Goal: Task Accomplishment & Management: Manage account settings

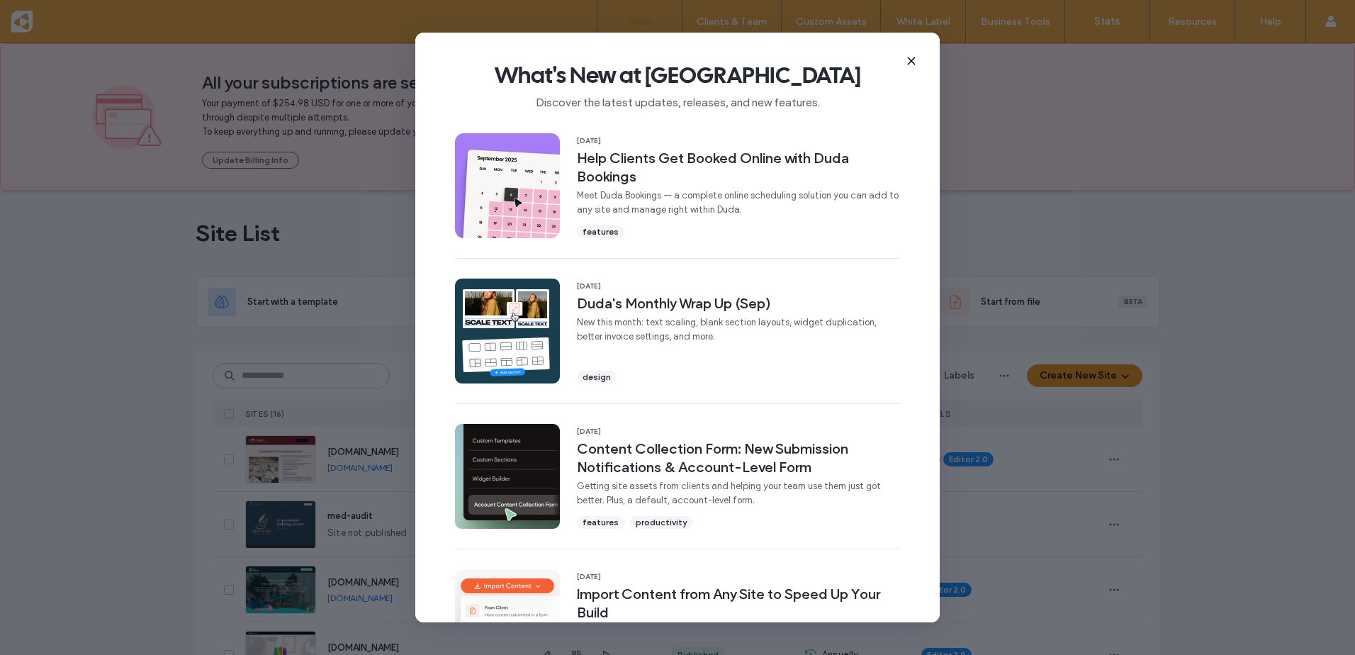
click at [909, 60] on icon at bounding box center [911, 60] width 11 height 11
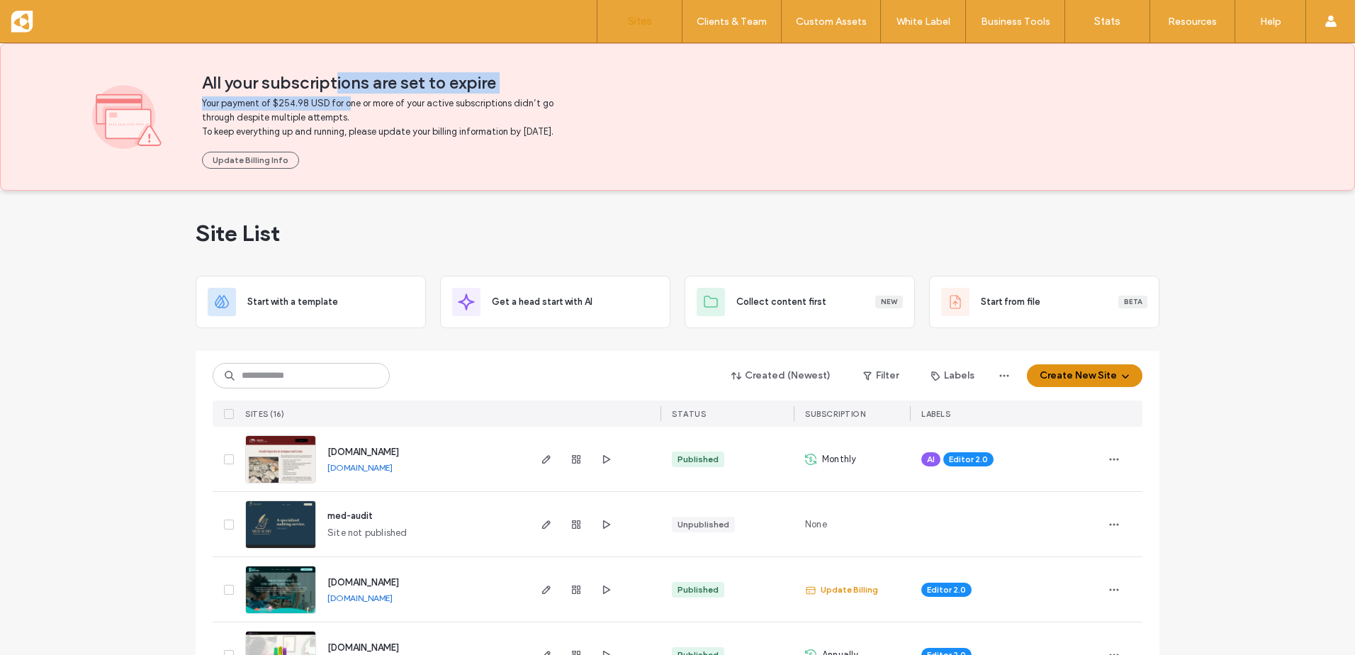
drag, startPoint x: 438, startPoint y: 116, endPoint x: 454, endPoint y: 118, distance: 16.4
click at [454, 118] on div "All your subscriptions are set to expire Your payment of $254.98 USD for one or…" at bounding box center [732, 116] width 1061 height 103
click at [541, 465] on icon "button" at bounding box center [546, 459] width 11 height 11
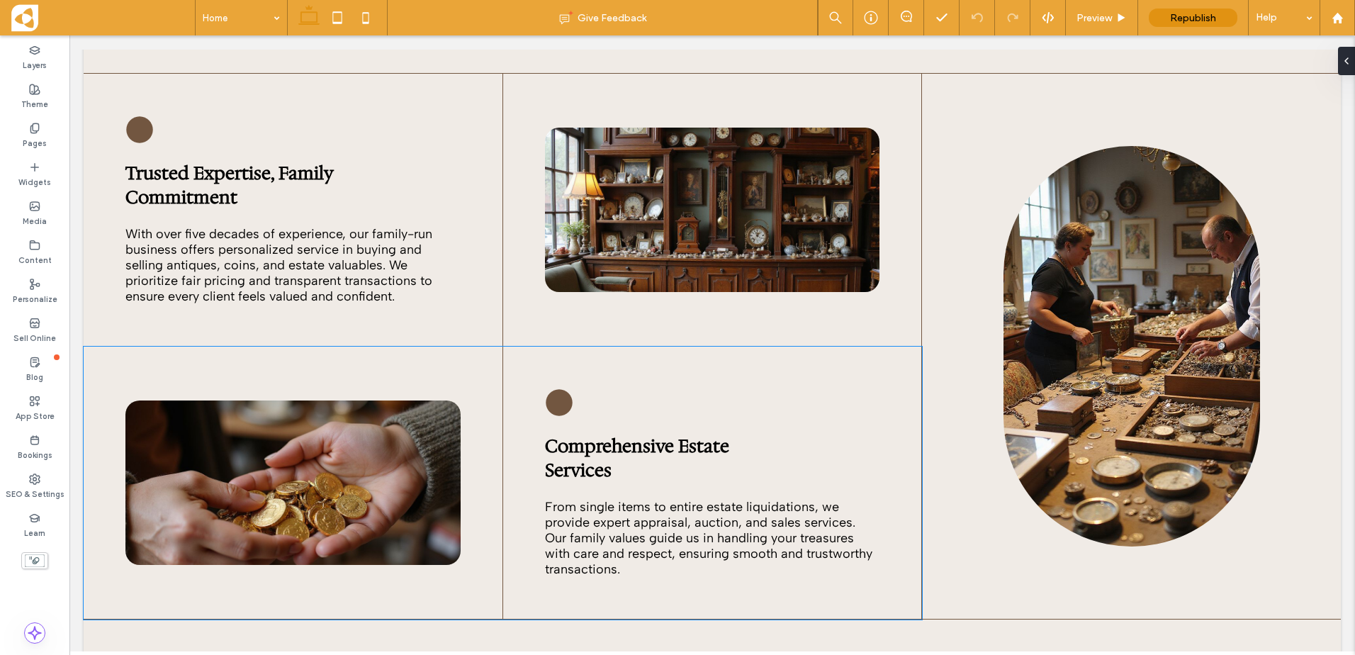
scroll to position [1559, 0]
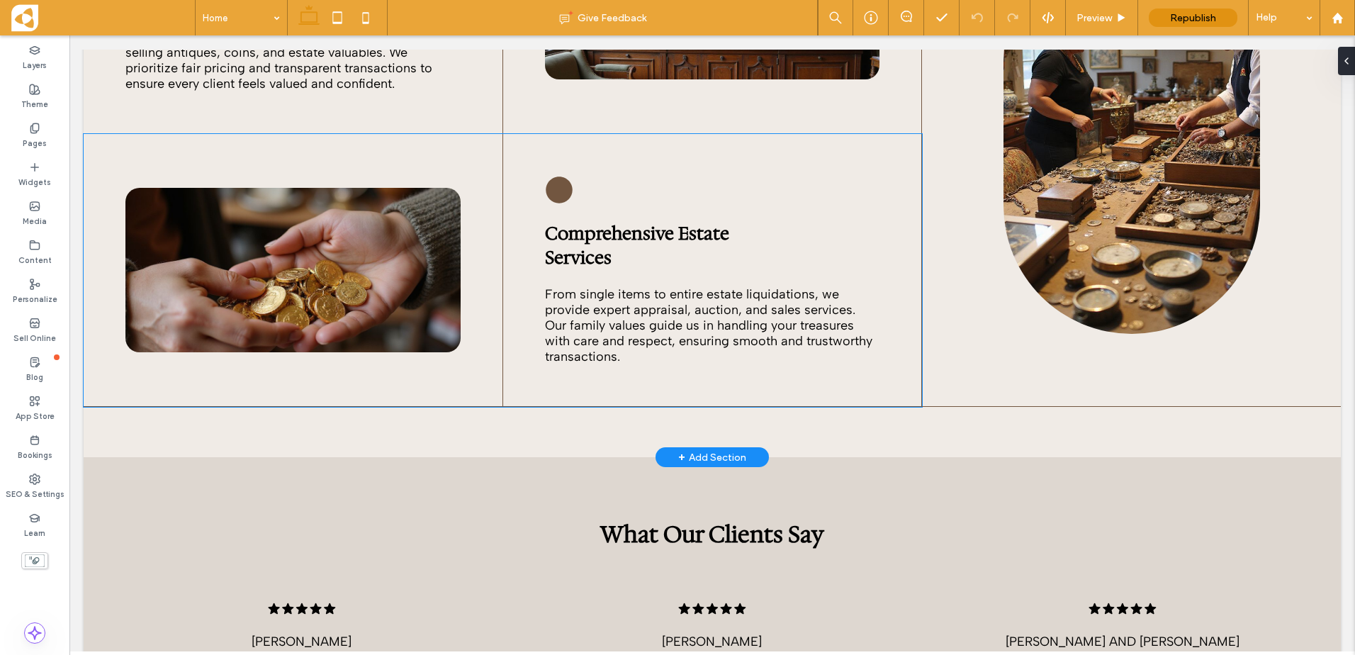
click at [777, 286] on span "From single items to entire estate liquidations, we provide expert appraisal, a…" at bounding box center [708, 325] width 327 height 78
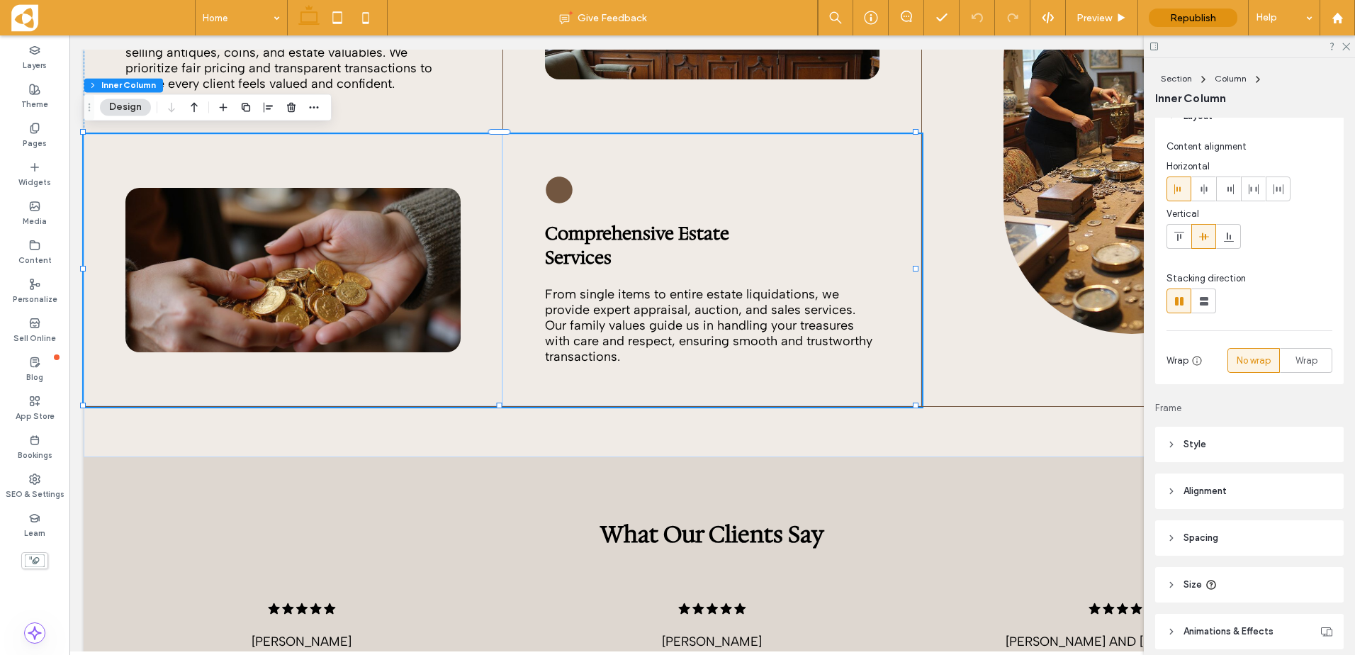
scroll to position [0, 0]
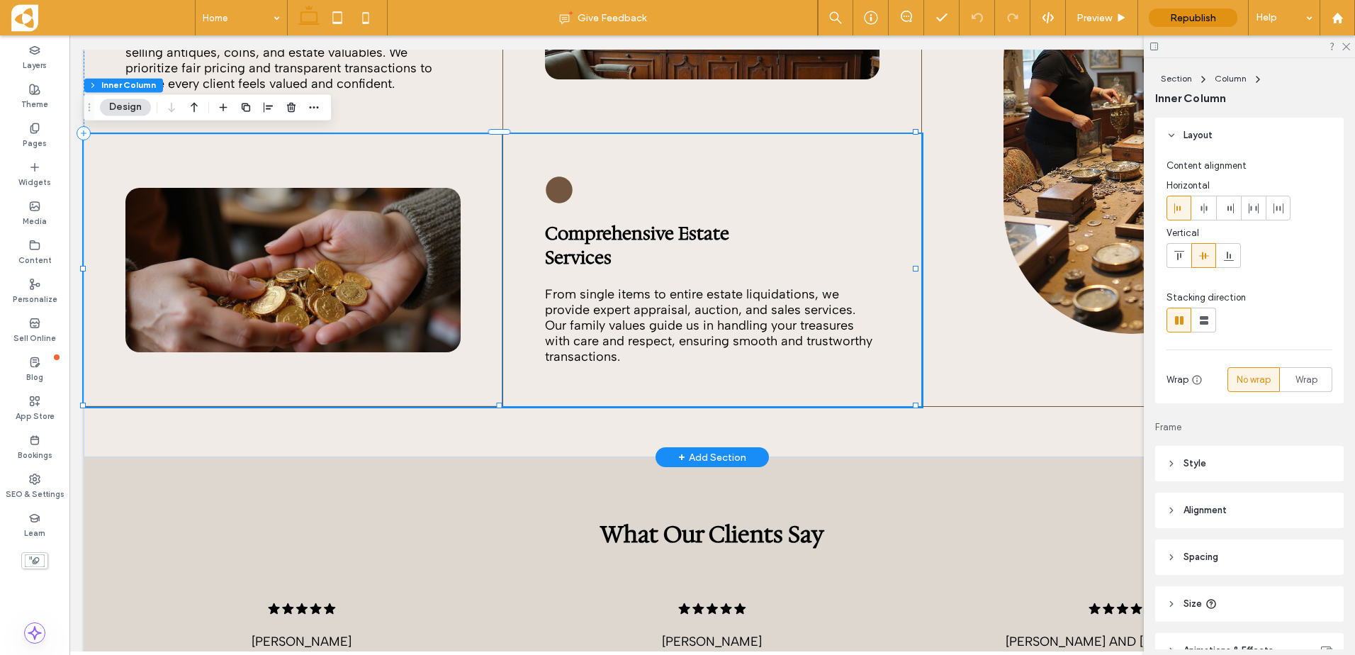
click at [671, 306] on span "From single items to entire estate liquidations, we provide expert appraisal, a…" at bounding box center [708, 325] width 327 height 78
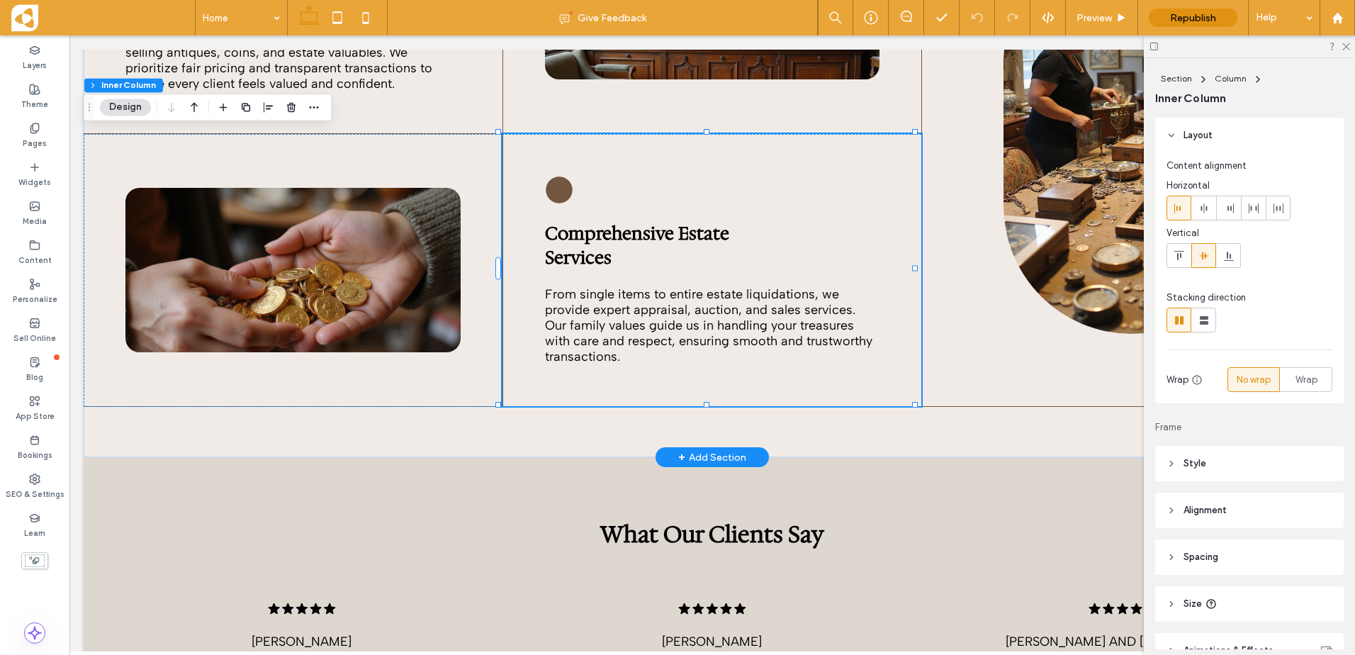
click at [671, 306] on span "From single items to entire estate liquidations, we provide expert appraisal, a…" at bounding box center [708, 325] width 327 height 78
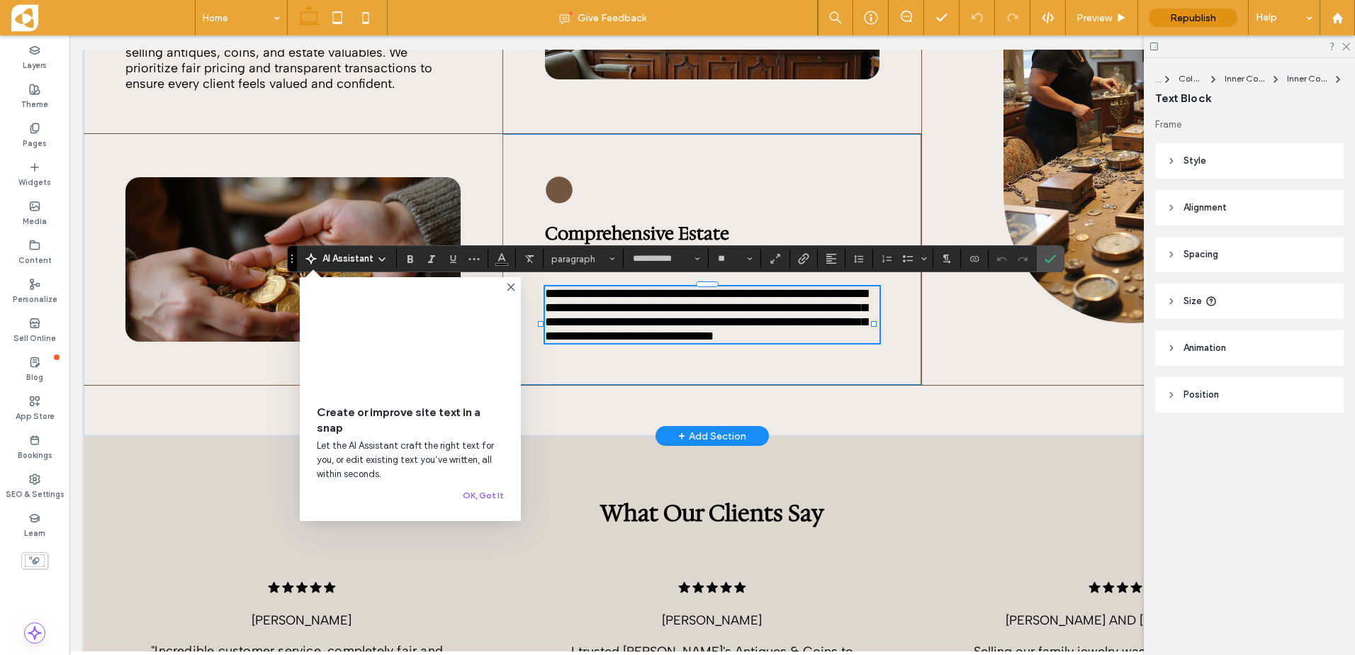
click at [825, 362] on div at bounding box center [708, 362] width 332 height 1
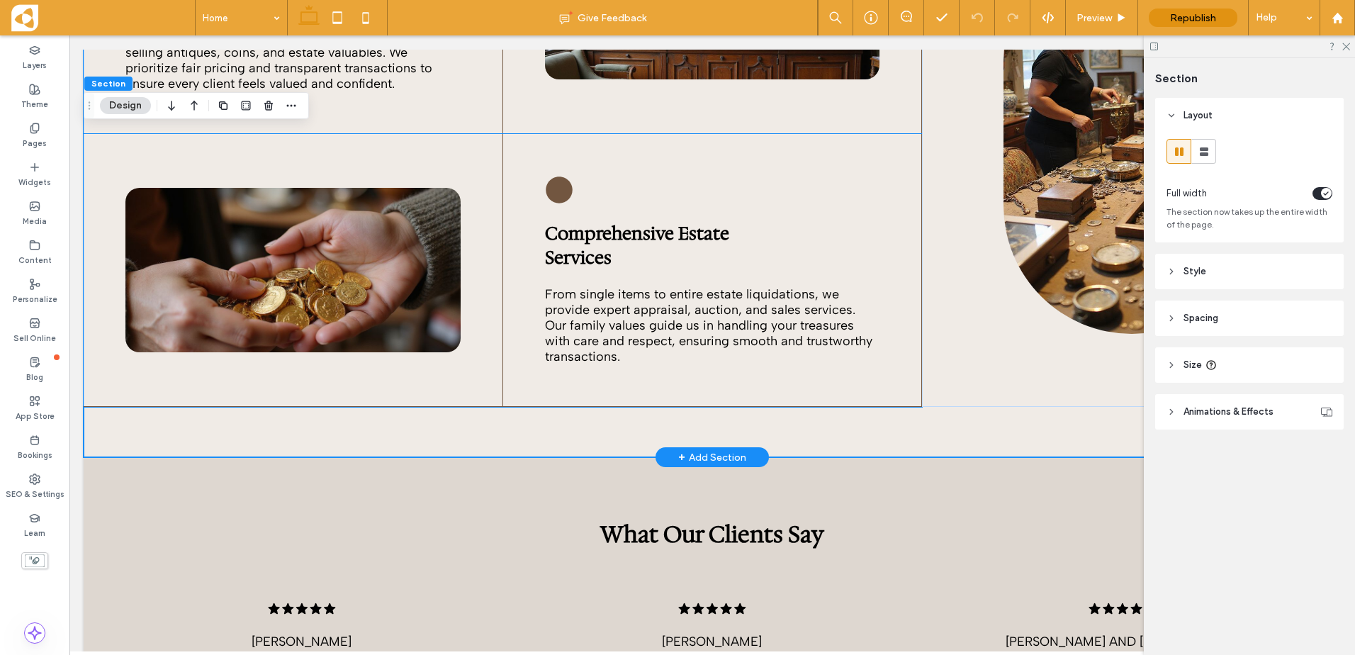
click at [821, 334] on span "From single items to entire estate liquidations, we provide expert appraisal, a…" at bounding box center [708, 325] width 327 height 78
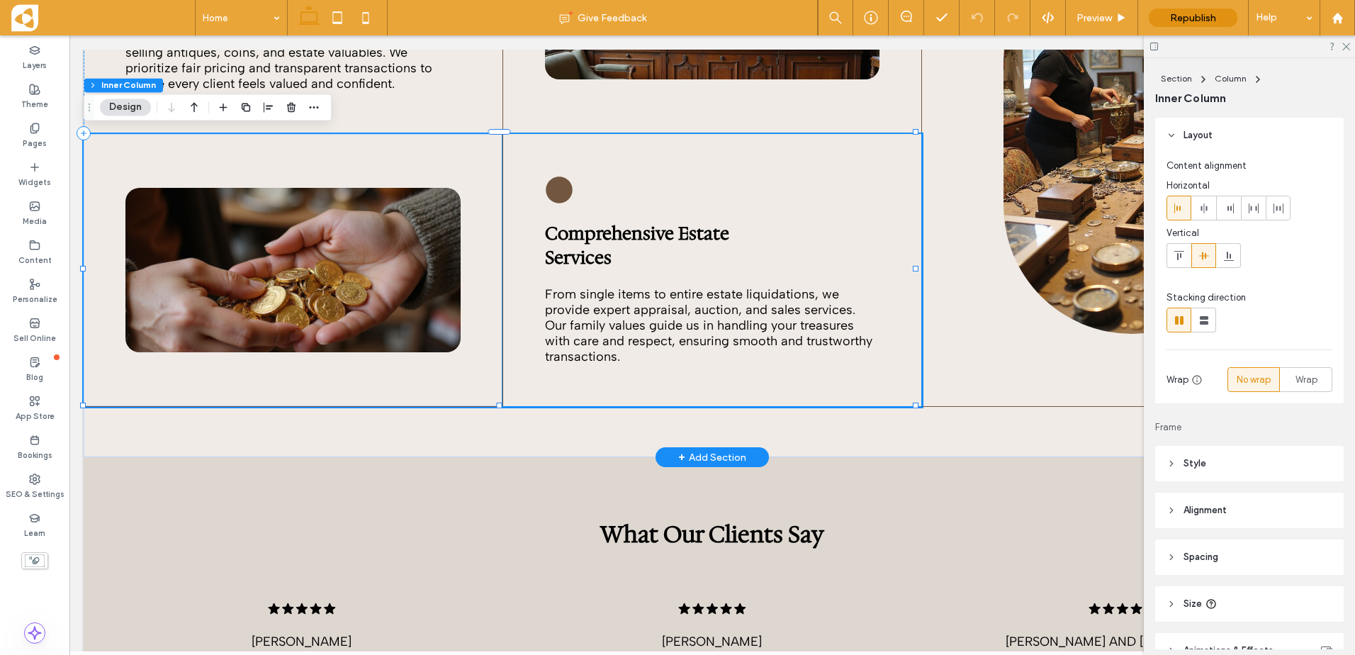
click at [616, 306] on span "From single items to entire estate liquidations, we provide expert appraisal, a…" at bounding box center [708, 325] width 327 height 78
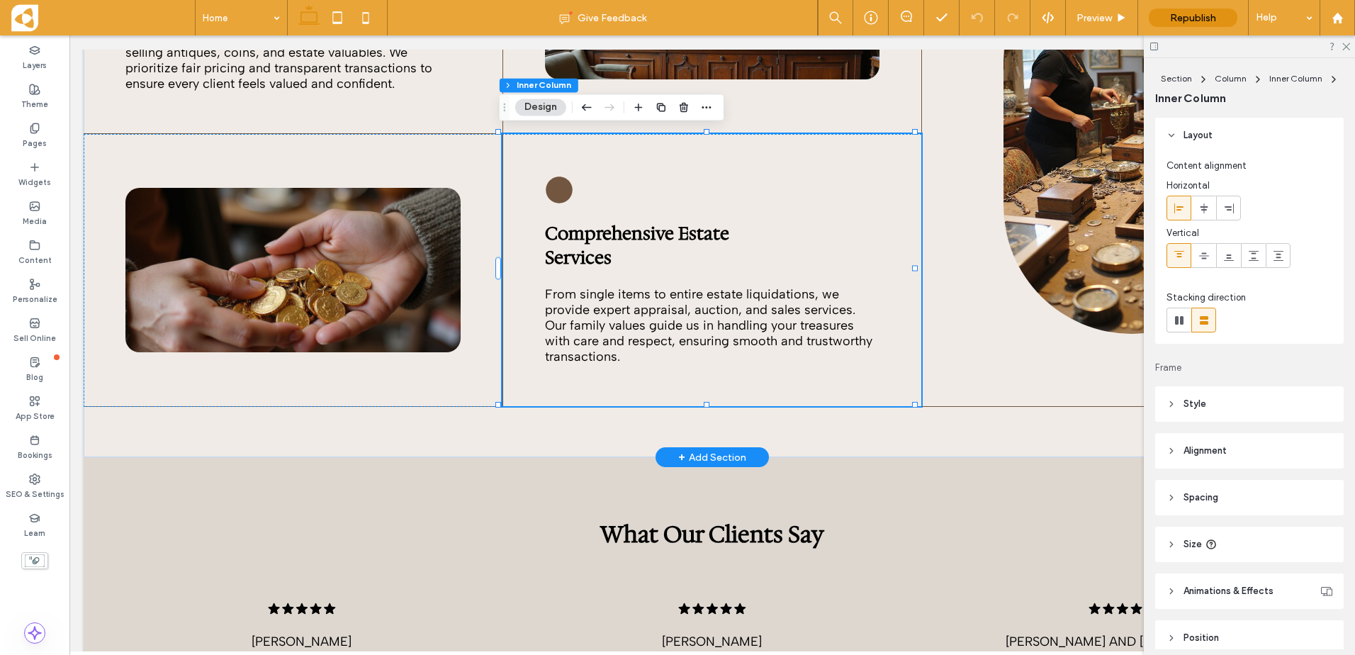
click at [616, 306] on span "From single items to entire estate liquidations, we provide expert appraisal, a…" at bounding box center [708, 325] width 327 height 78
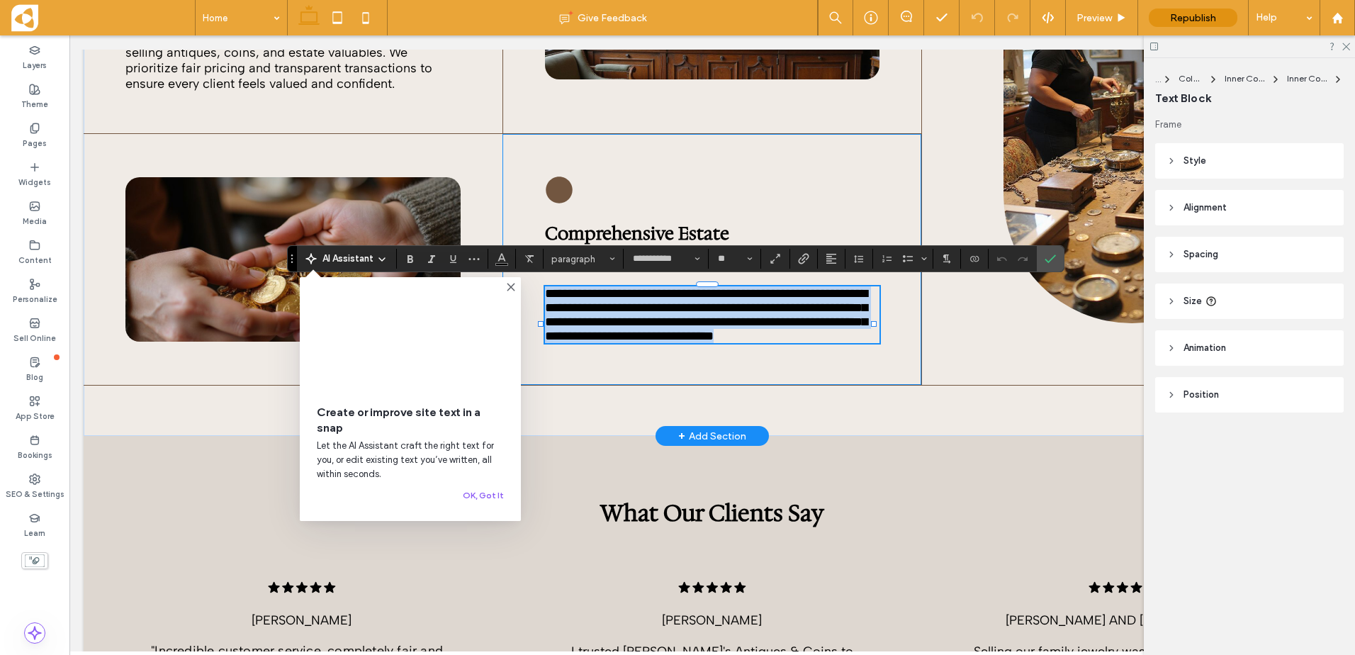
click at [701, 337] on span "**********" at bounding box center [706, 314] width 322 height 55
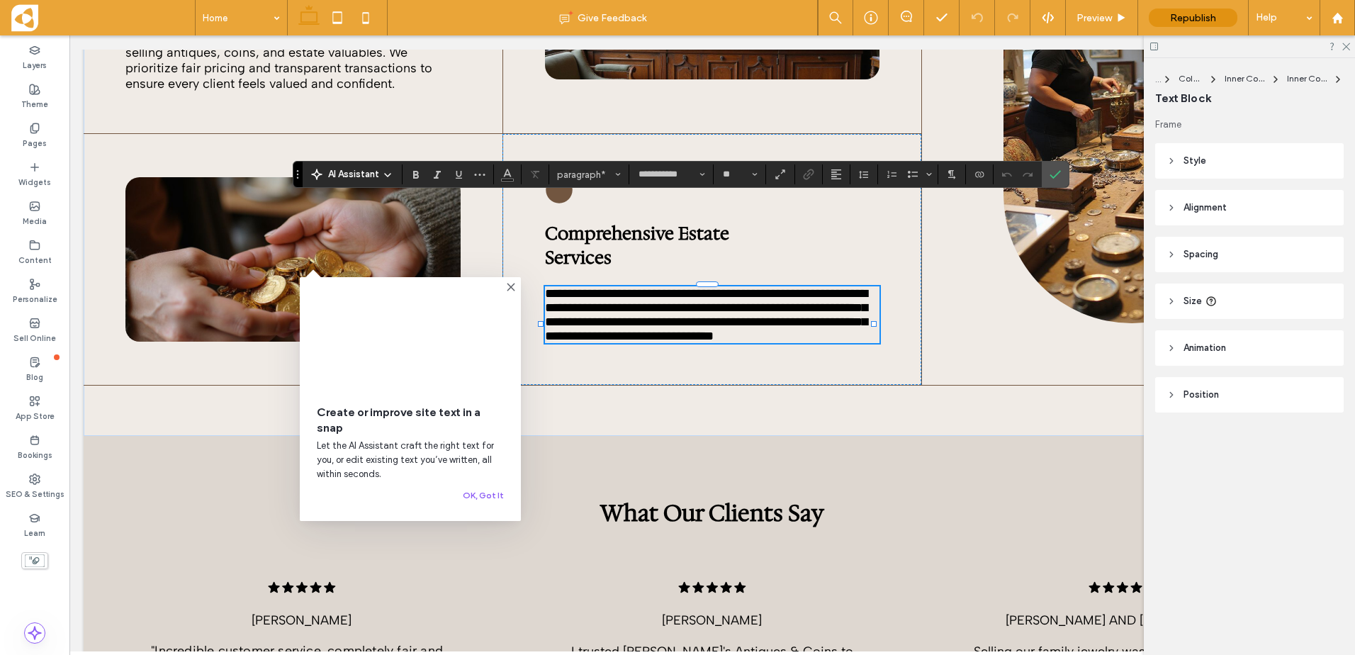
drag, startPoint x: 291, startPoint y: 264, endPoint x: 294, endPoint y: 160, distance: 104.3
click at [294, 162] on section "Drag" at bounding box center [297, 175] width 9 height 26
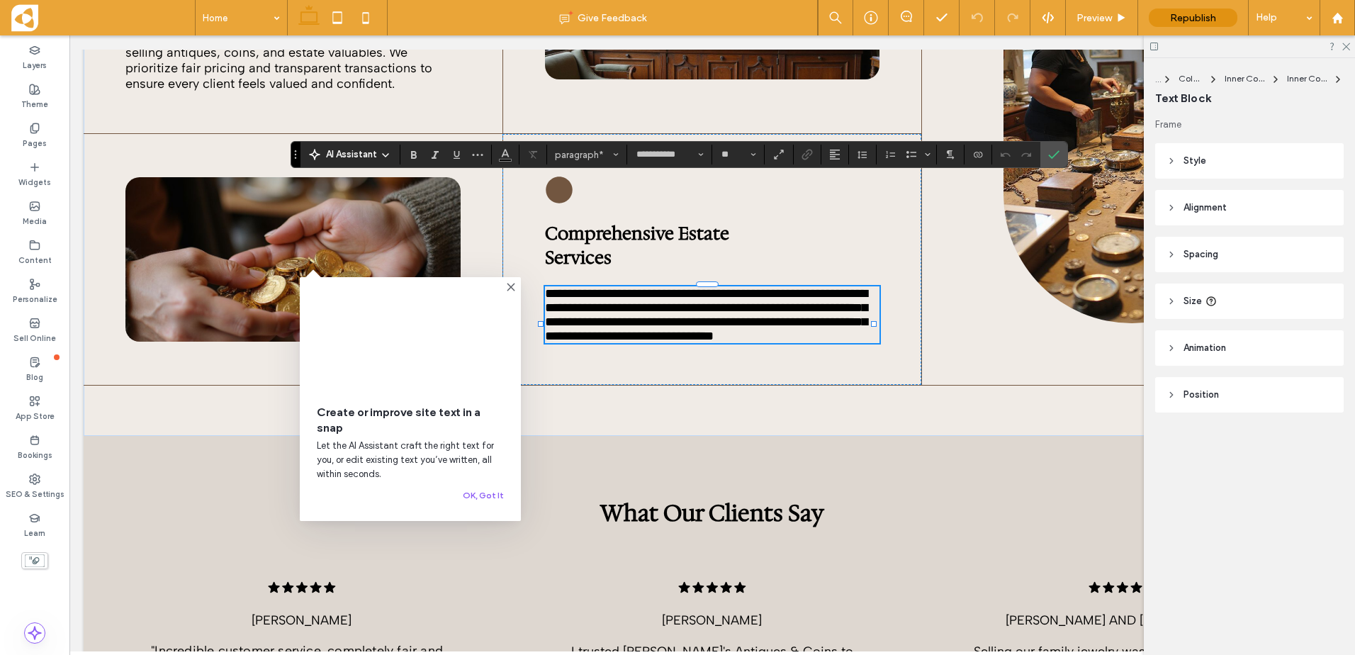
click at [514, 288] on icon at bounding box center [510, 286] width 11 height 11
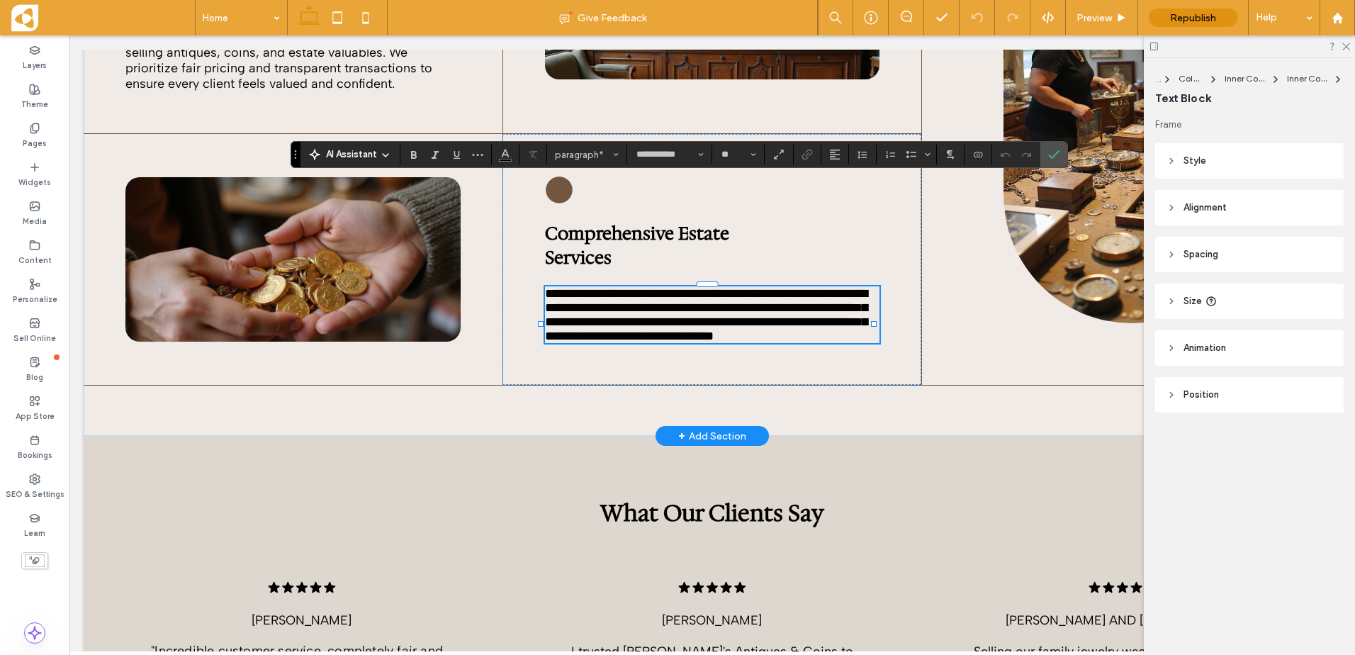
click at [663, 315] on span "**********" at bounding box center [706, 314] width 322 height 55
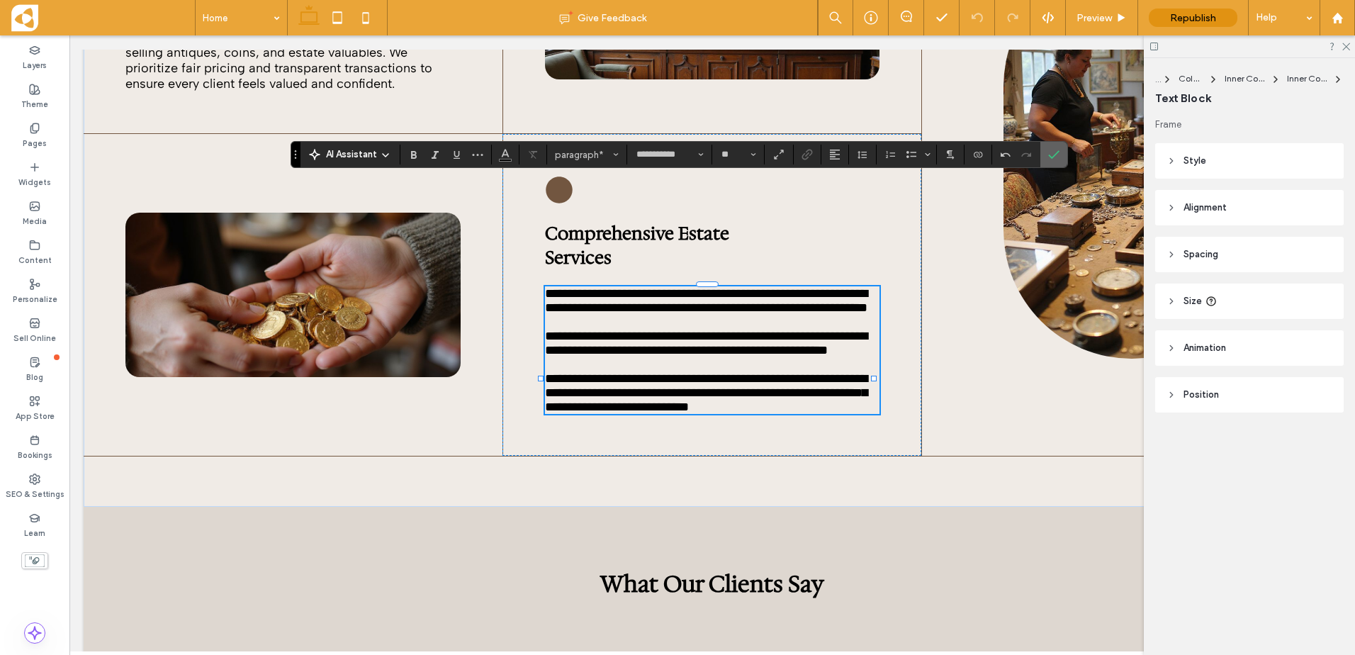
click at [1054, 159] on icon "Confirm" at bounding box center [1053, 154] width 11 height 11
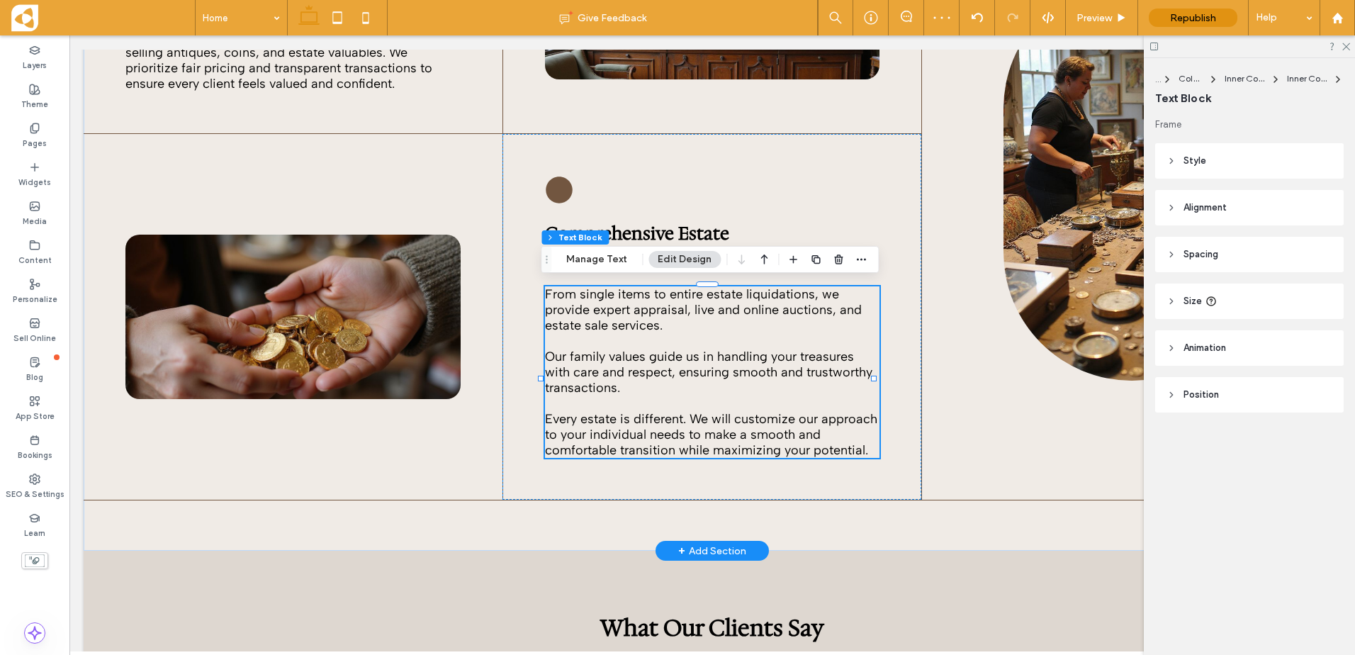
click at [675, 458] on p "Every estate is different. We will customize our approach to your individual ne…" at bounding box center [712, 434] width 335 height 47
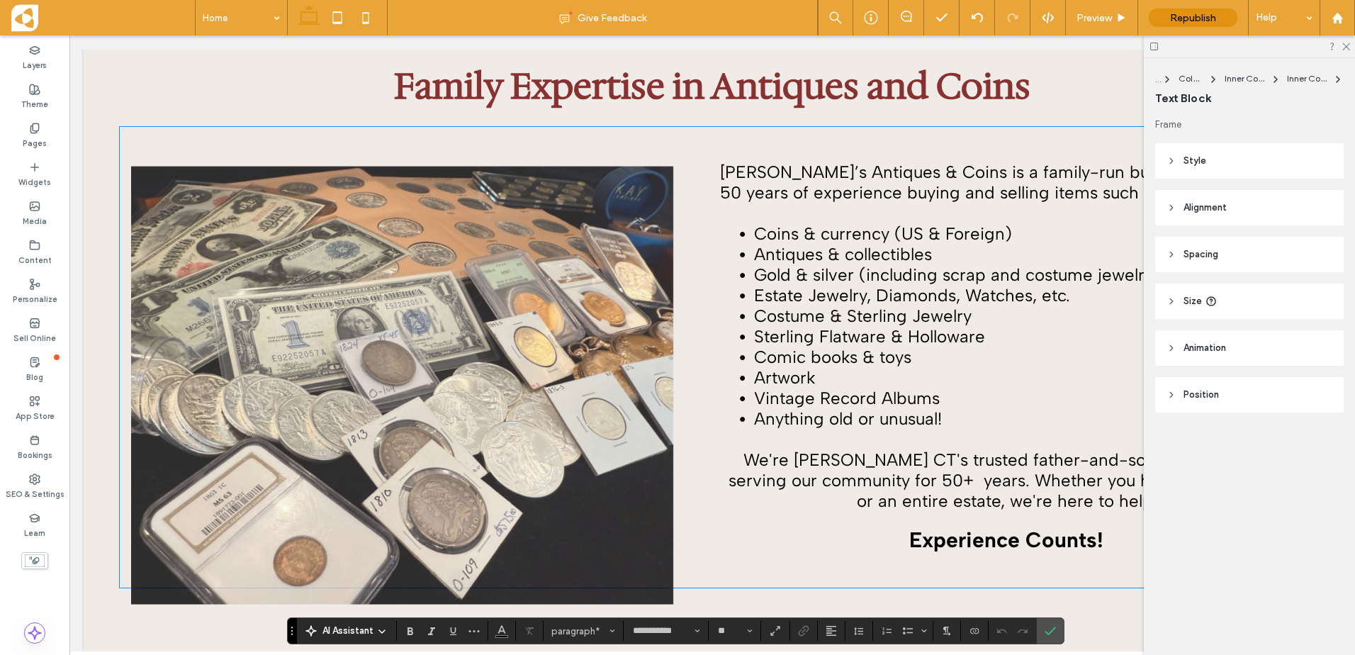
scroll to position [213, 0]
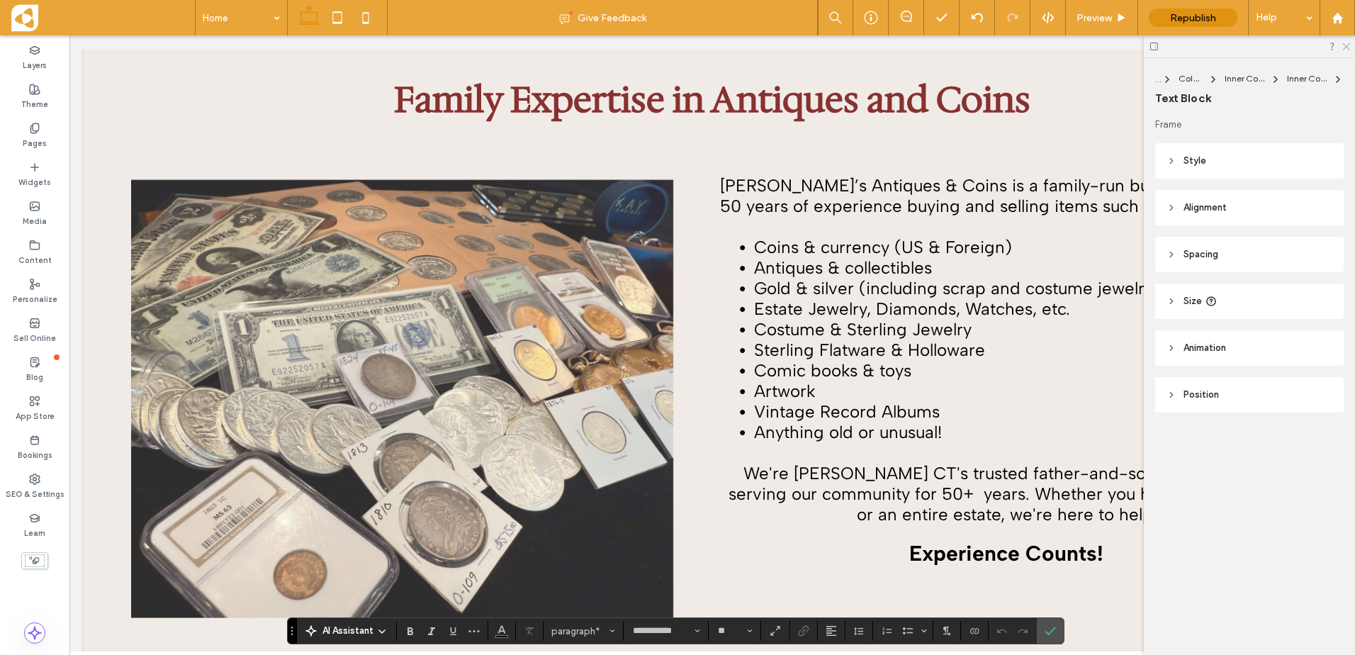
drag, startPoint x: 1341, startPoint y: 45, endPoint x: 1271, endPoint y: 9, distance: 78.6
click at [1341, 45] on icon at bounding box center [1345, 45] width 9 height 9
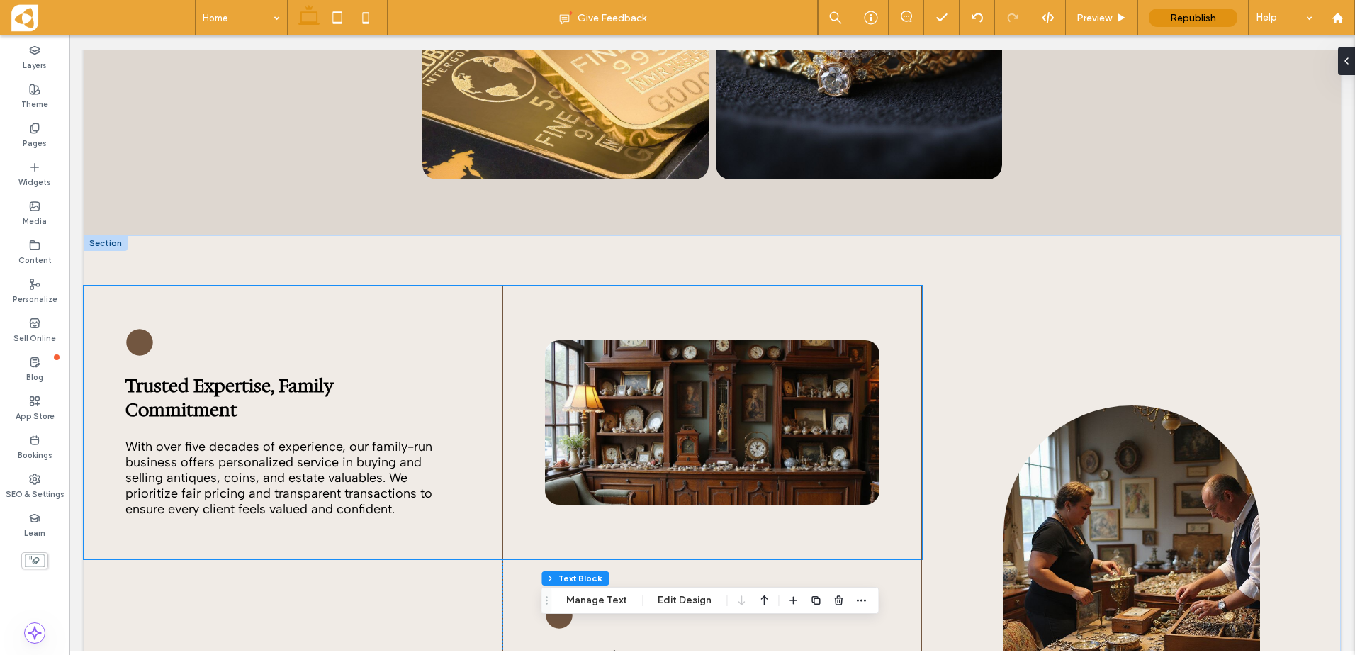
scroll to position [1559, 0]
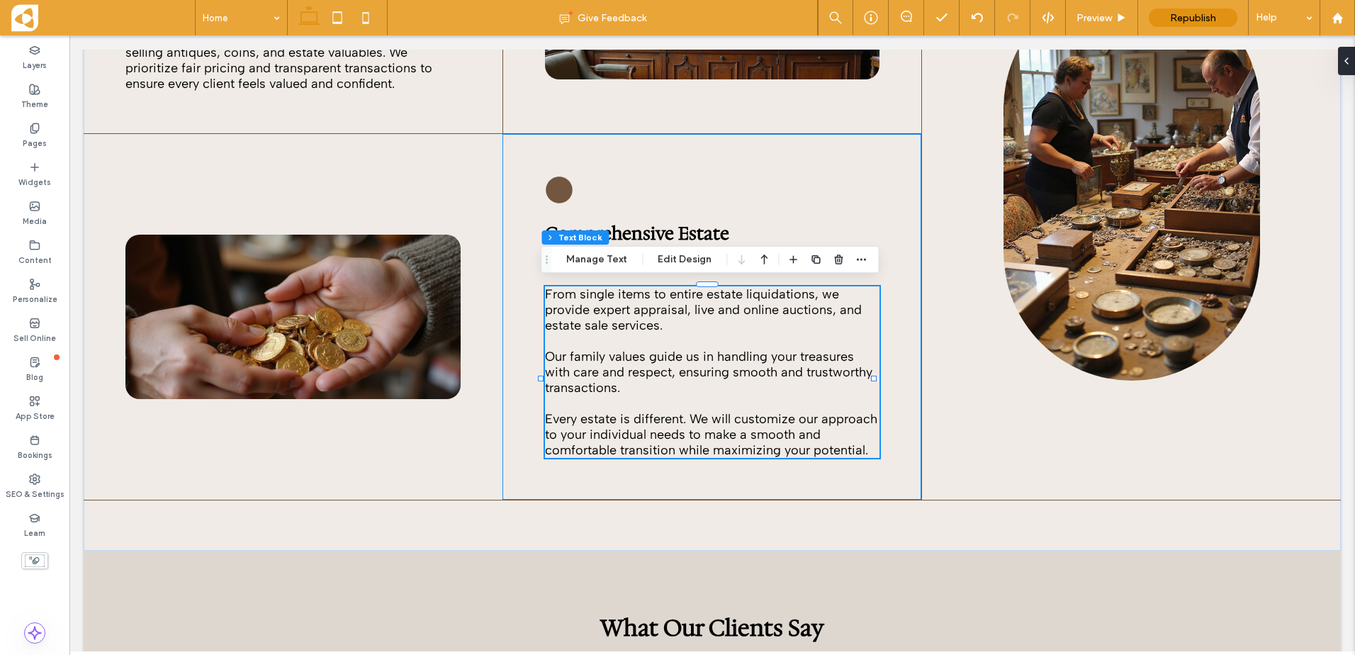
click at [895, 179] on div "Comprehensive Estate Services From single items to entire estate liquidations, …" at bounding box center [712, 317] width 419 height 366
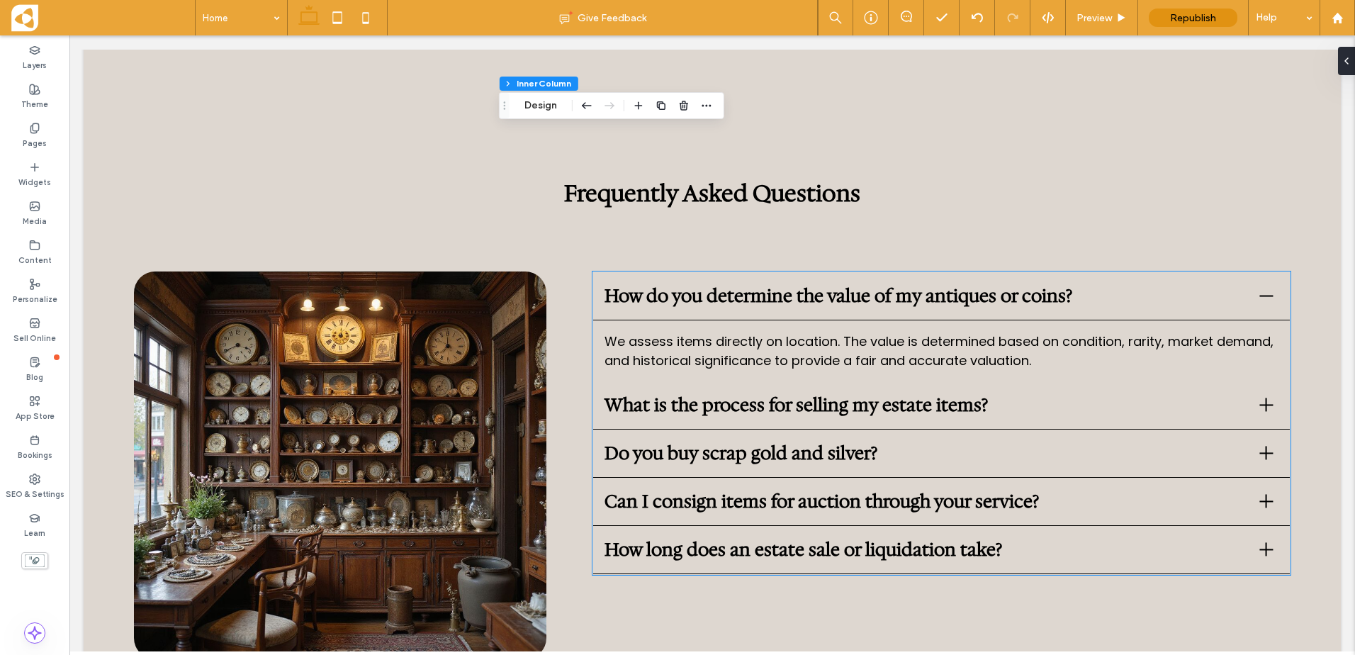
scroll to position [2410, 0]
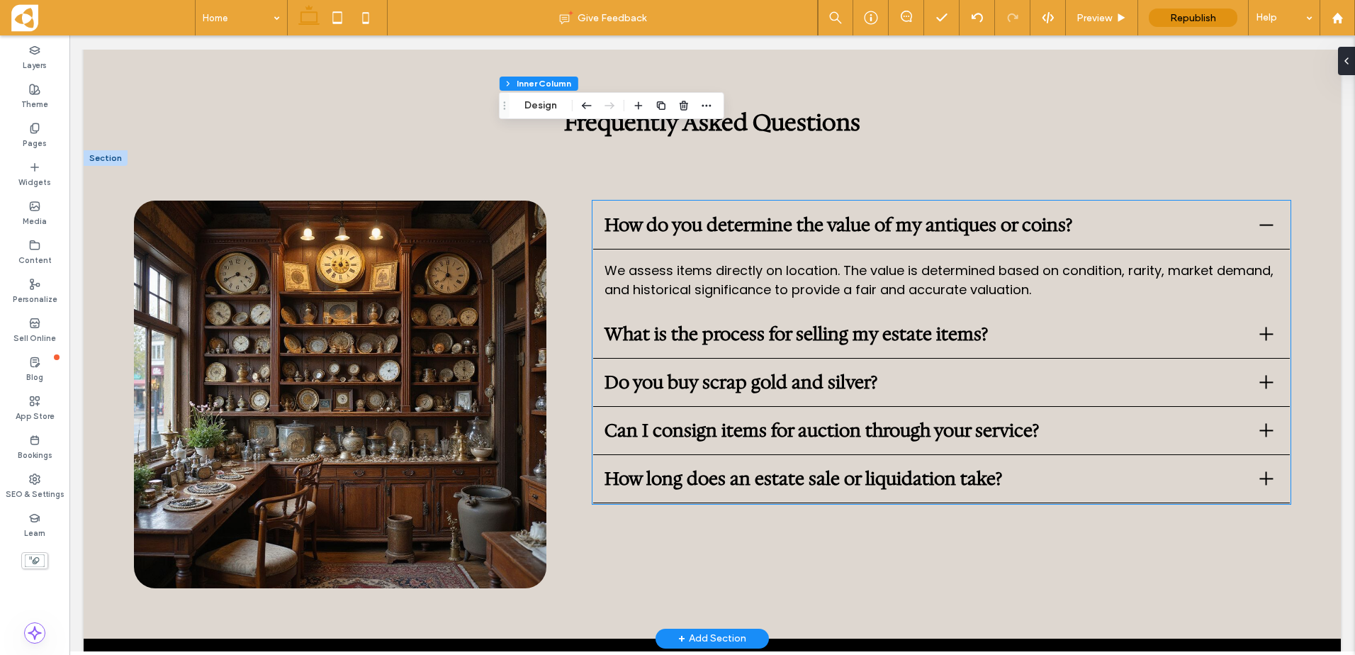
click at [725, 297] on p "We assess items directly on location. The value is determined based on conditio…" at bounding box center [942, 280] width 674 height 38
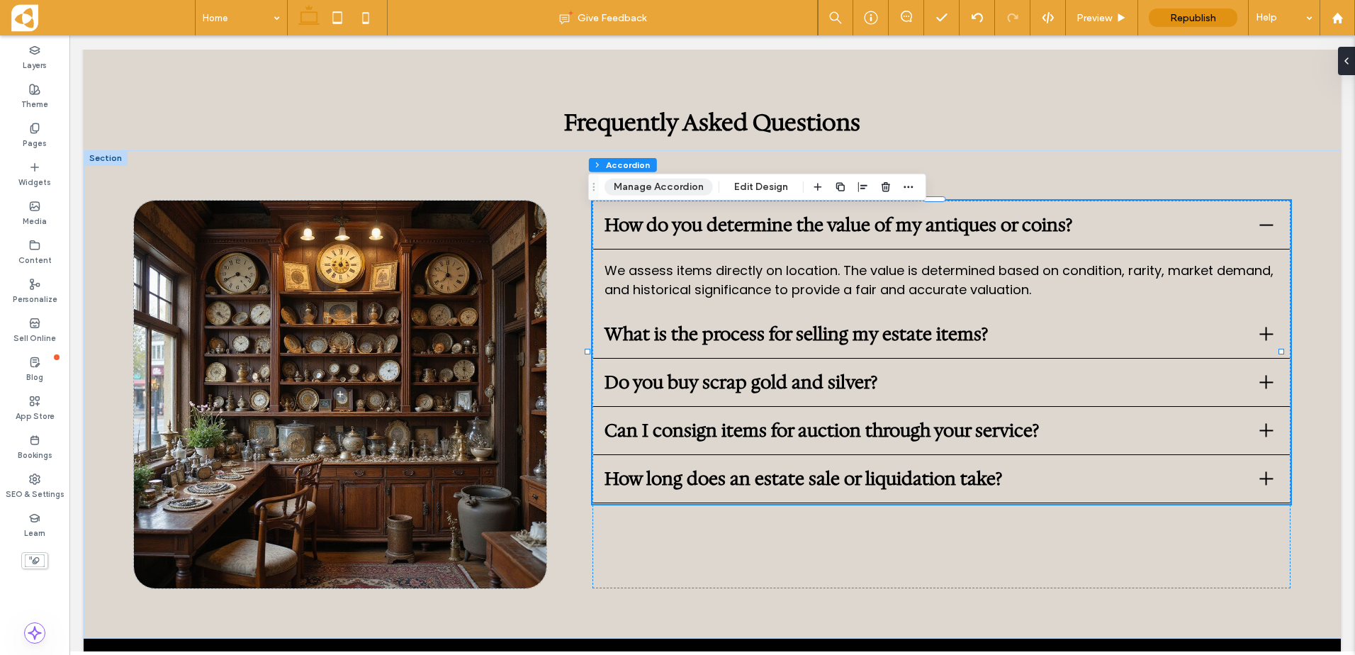
click at [691, 182] on button "Manage Accordion" at bounding box center [659, 187] width 108 height 17
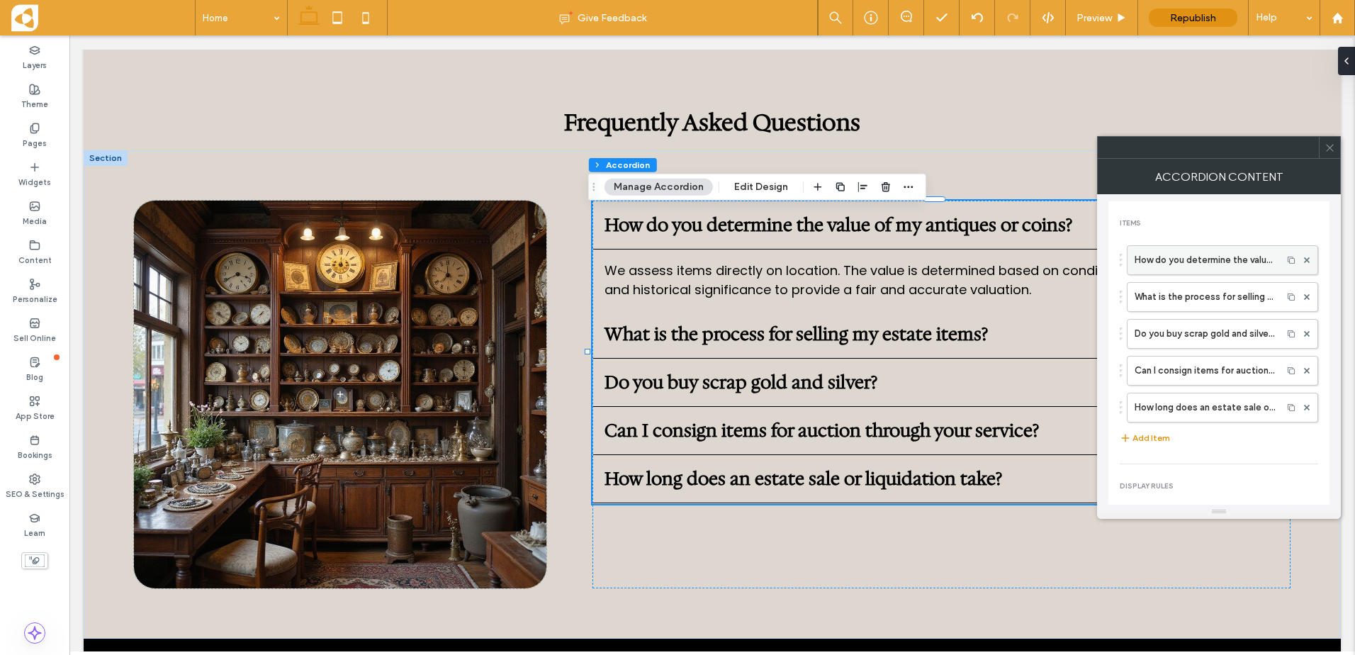
click at [1203, 269] on label "How do you determine the value of my antiques or coins?" at bounding box center [1205, 260] width 140 height 28
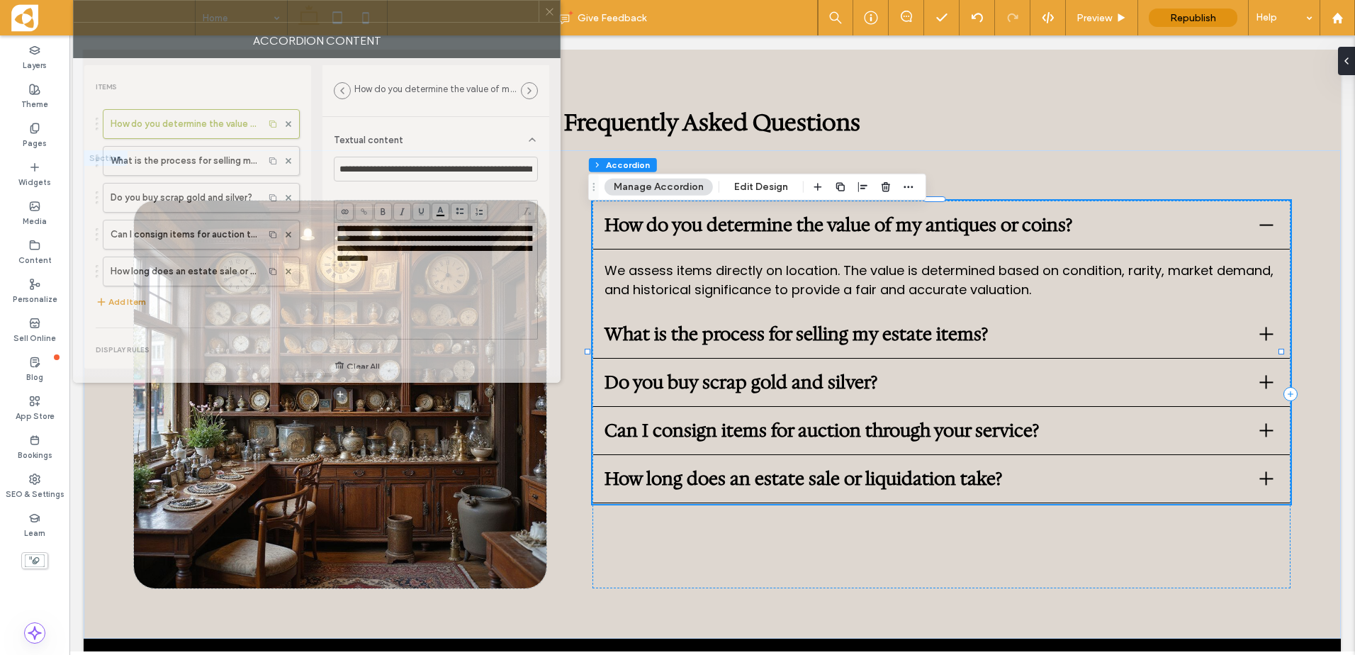
drag, startPoint x: 1195, startPoint y: 157, endPoint x: 402, endPoint y: 19, distance: 805.0
click at [397, 9] on div at bounding box center [306, 11] width 465 height 21
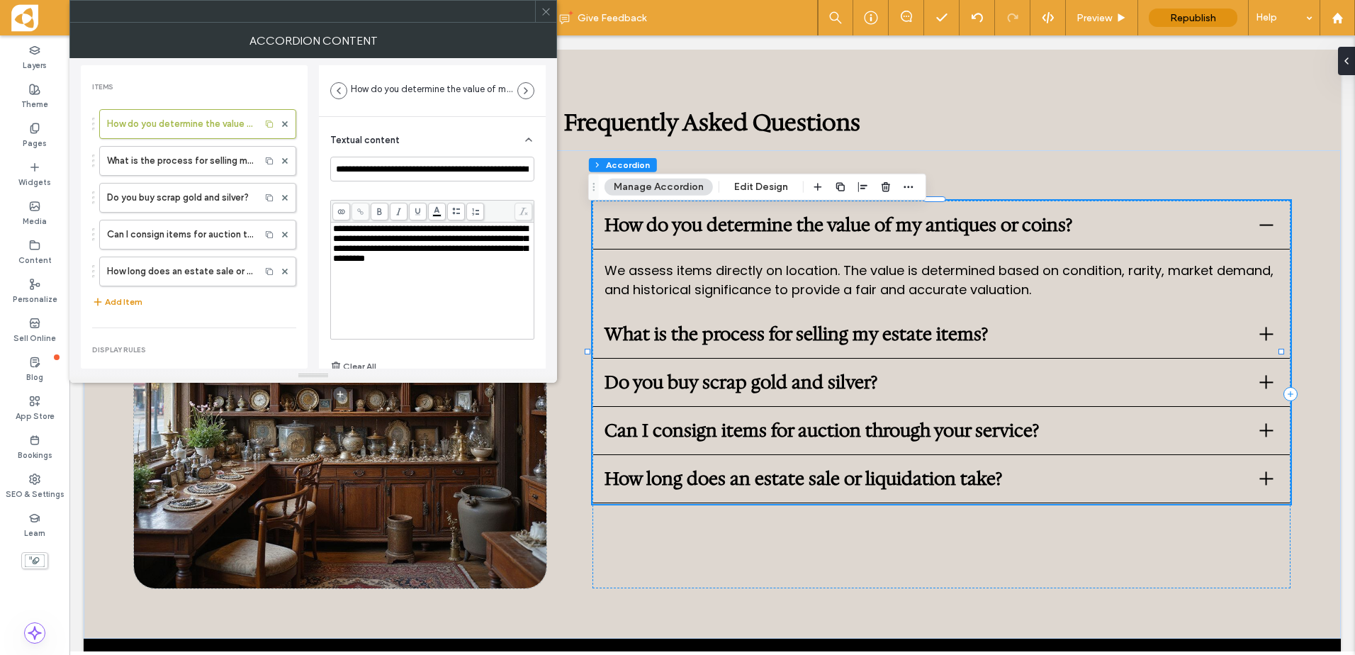
click at [374, 237] on span "**********" at bounding box center [430, 243] width 195 height 39
click at [361, 253] on span "**********" at bounding box center [430, 238] width 195 height 29
click at [481, 240] on span "**********" at bounding box center [430, 238] width 195 height 29
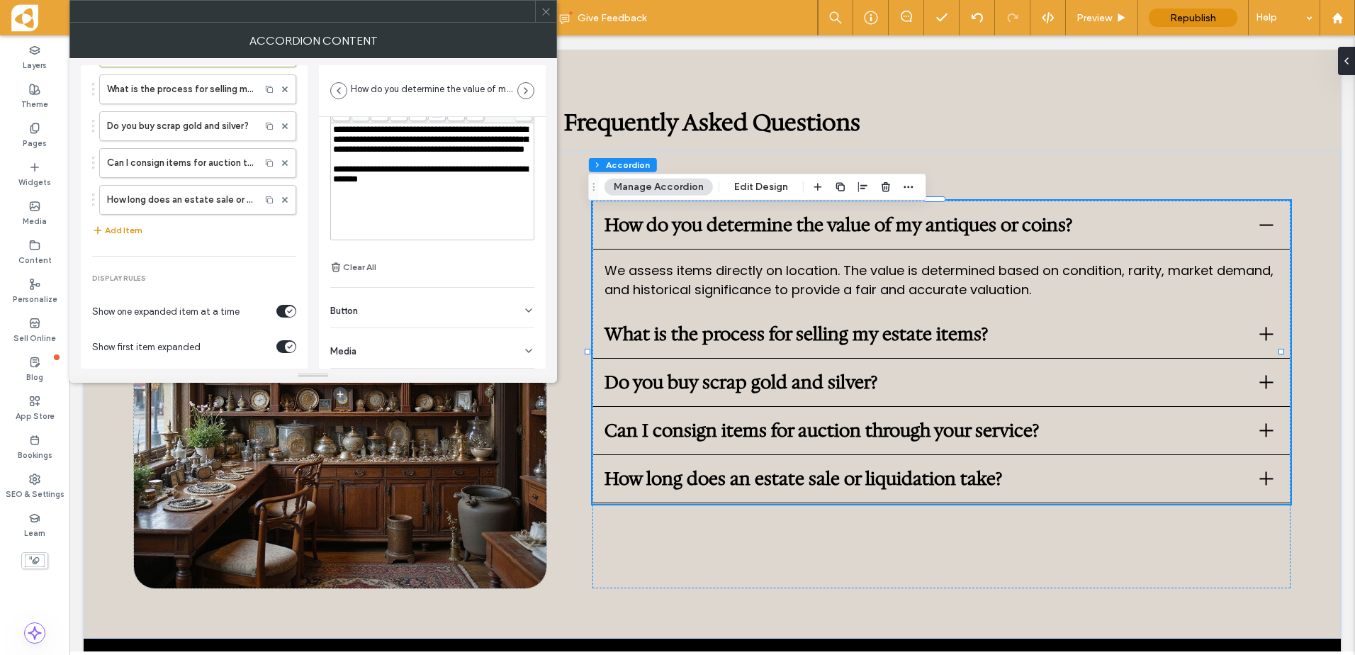
scroll to position [0, 0]
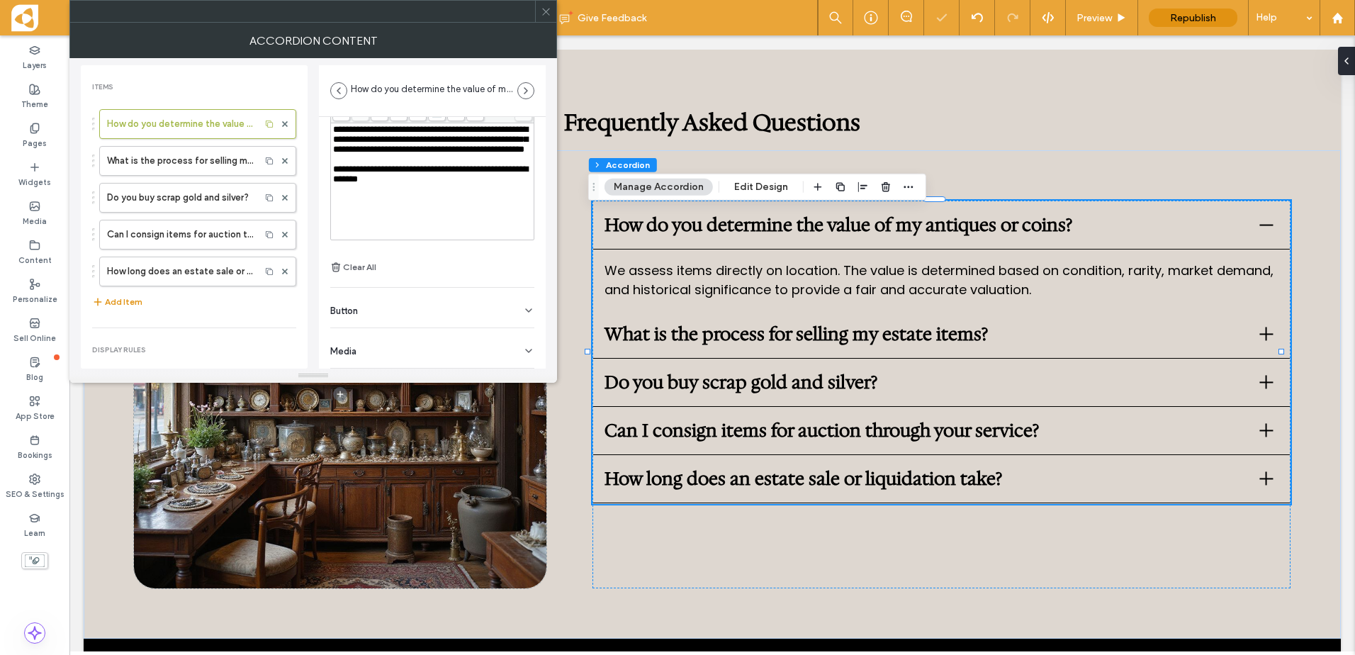
click at [552, 11] on div at bounding box center [545, 11] width 21 height 21
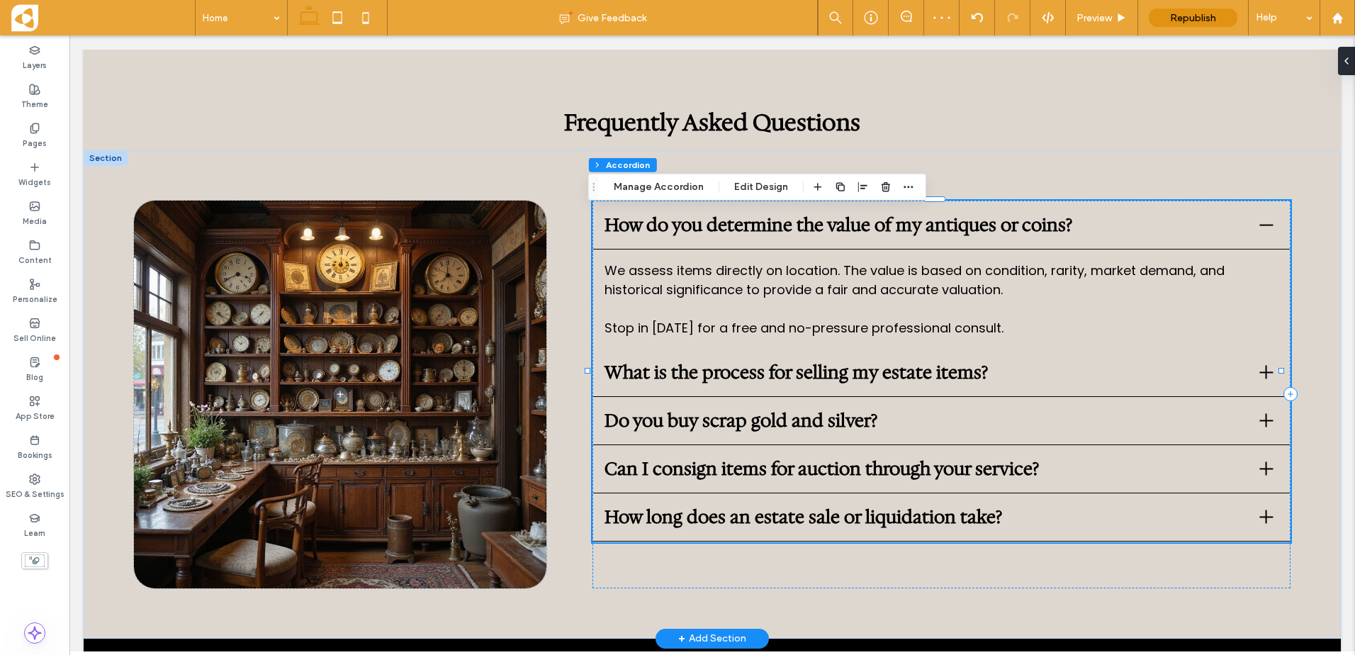
click at [702, 373] on span "What is the process for selling my estate items?" at bounding box center [927, 372] width 644 height 24
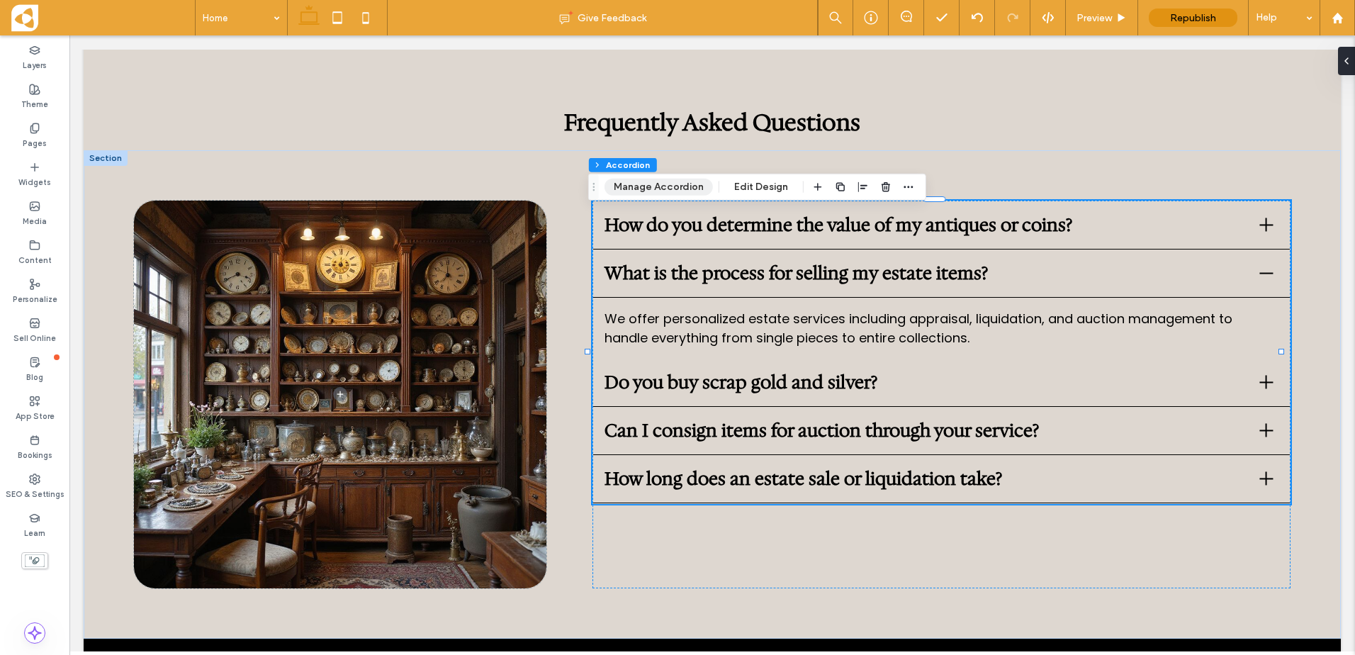
click at [693, 182] on button "Manage Accordion" at bounding box center [659, 187] width 108 height 17
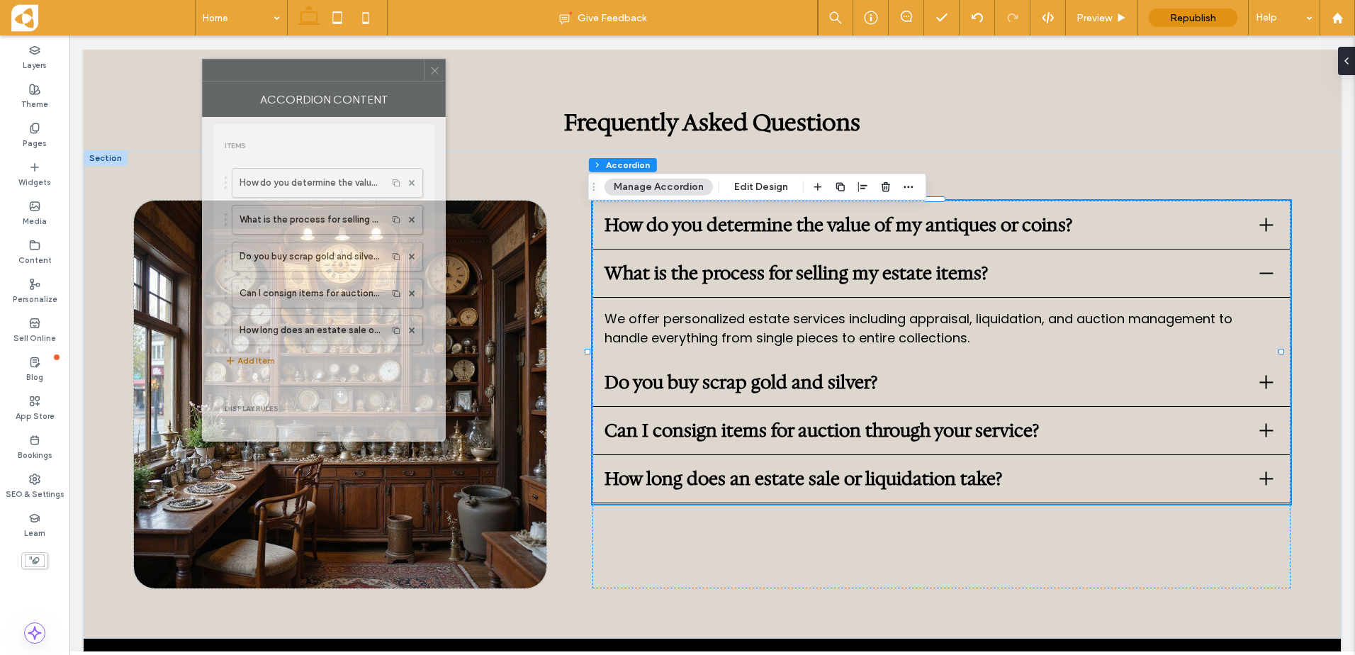
drag, startPoint x: 1286, startPoint y: 149, endPoint x: 319, endPoint y: 66, distance: 970.3
click at [319, 66] on div at bounding box center [313, 70] width 221 height 21
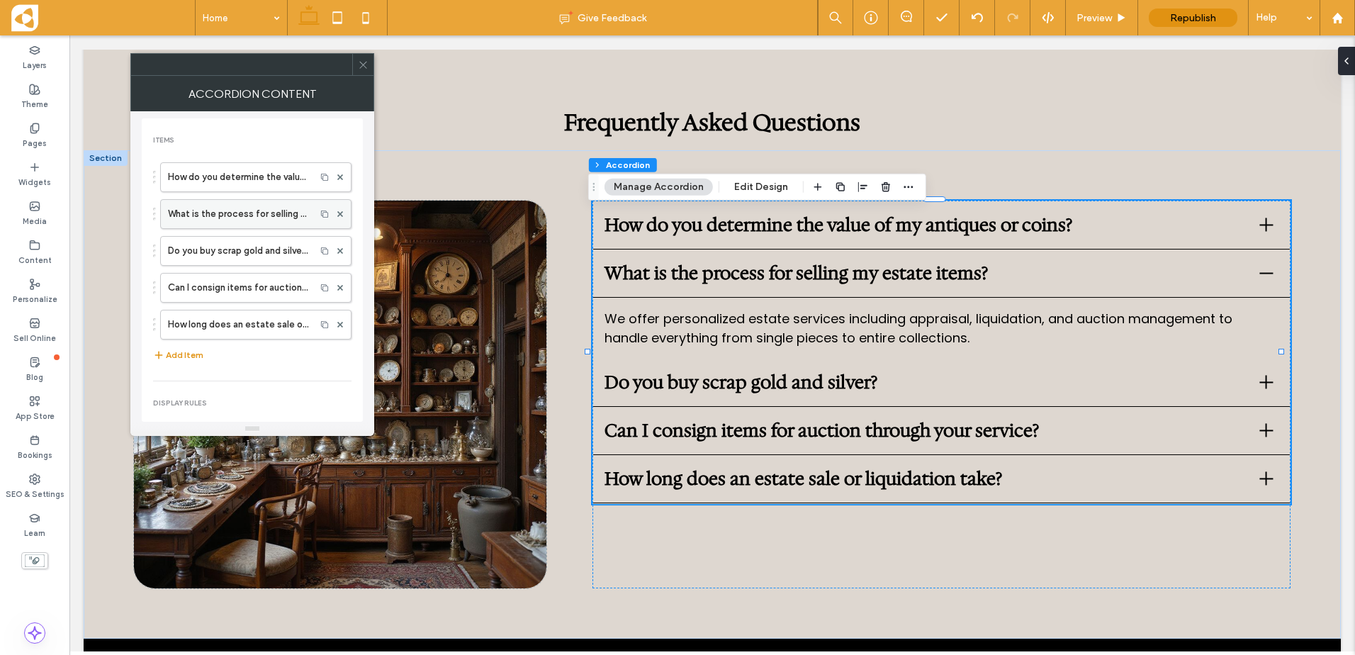
click at [235, 216] on label "What is the process for selling my estate items?" at bounding box center [238, 214] width 140 height 28
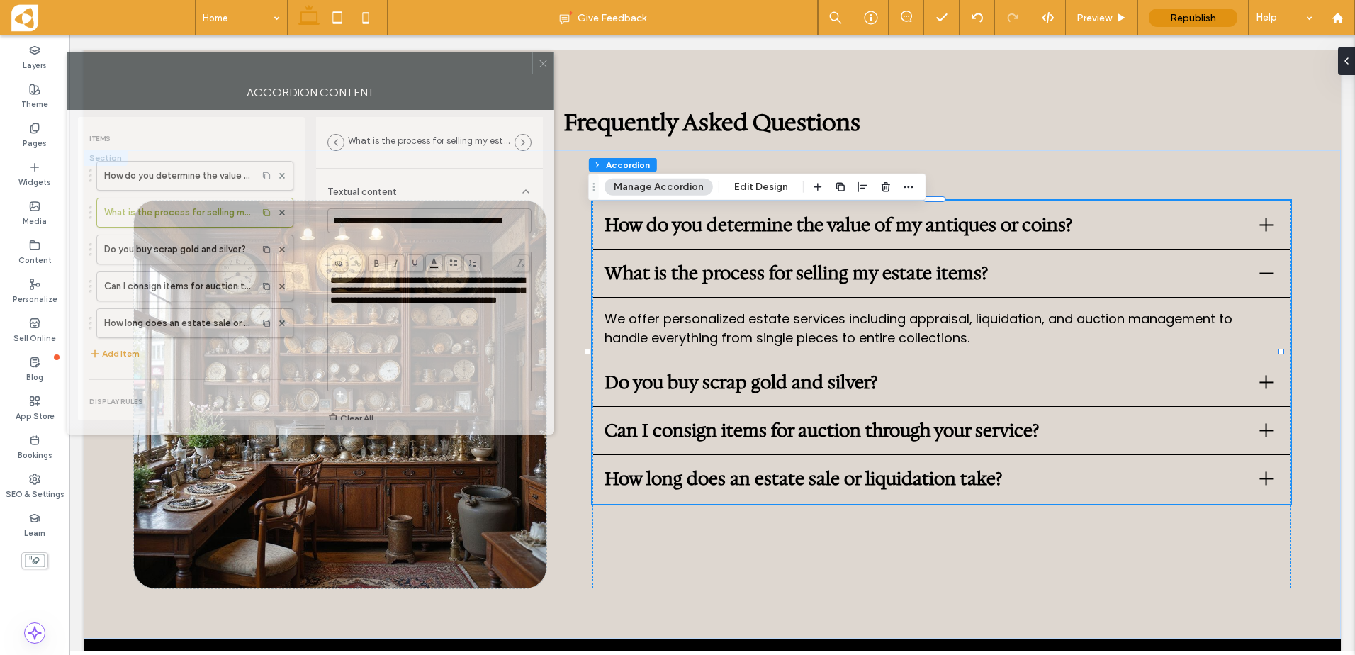
drag, startPoint x: 378, startPoint y: 57, endPoint x: 313, endPoint y: 56, distance: 65.2
click at [313, 56] on div at bounding box center [299, 62] width 465 height 21
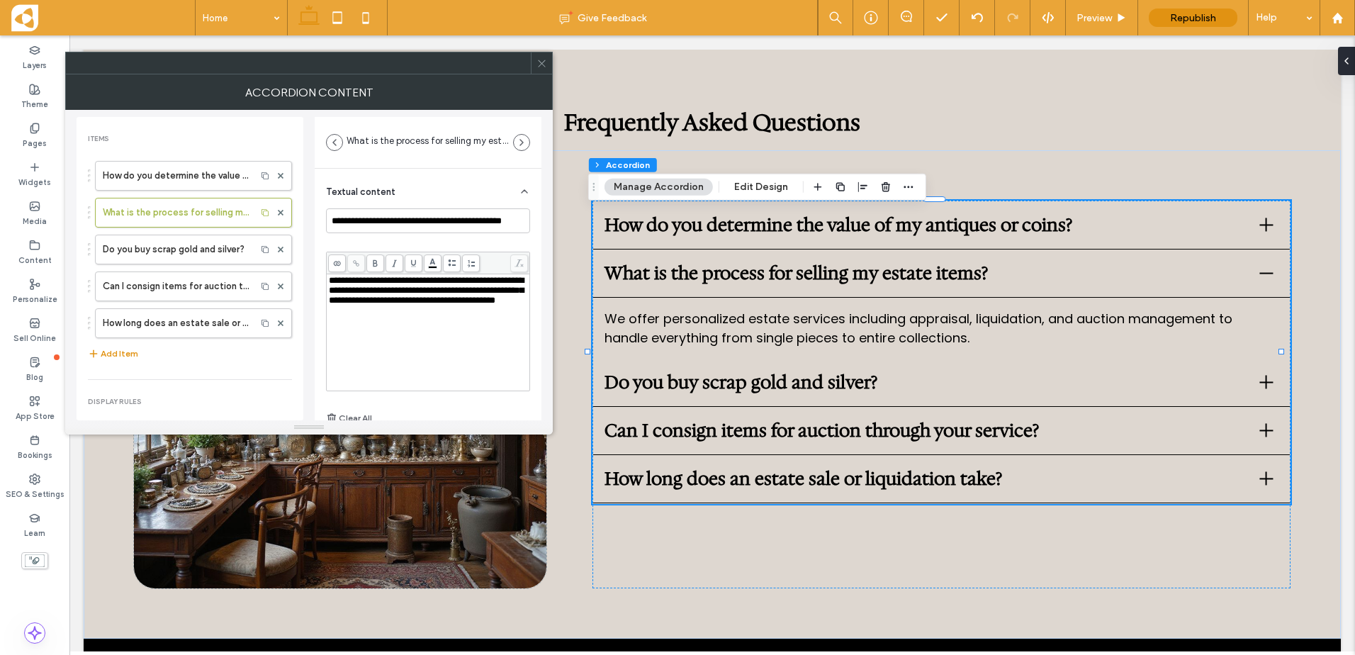
click at [426, 322] on div "**********" at bounding box center [428, 332] width 199 height 113
click at [354, 325] on span "**********" at bounding box center [373, 319] width 89 height 9
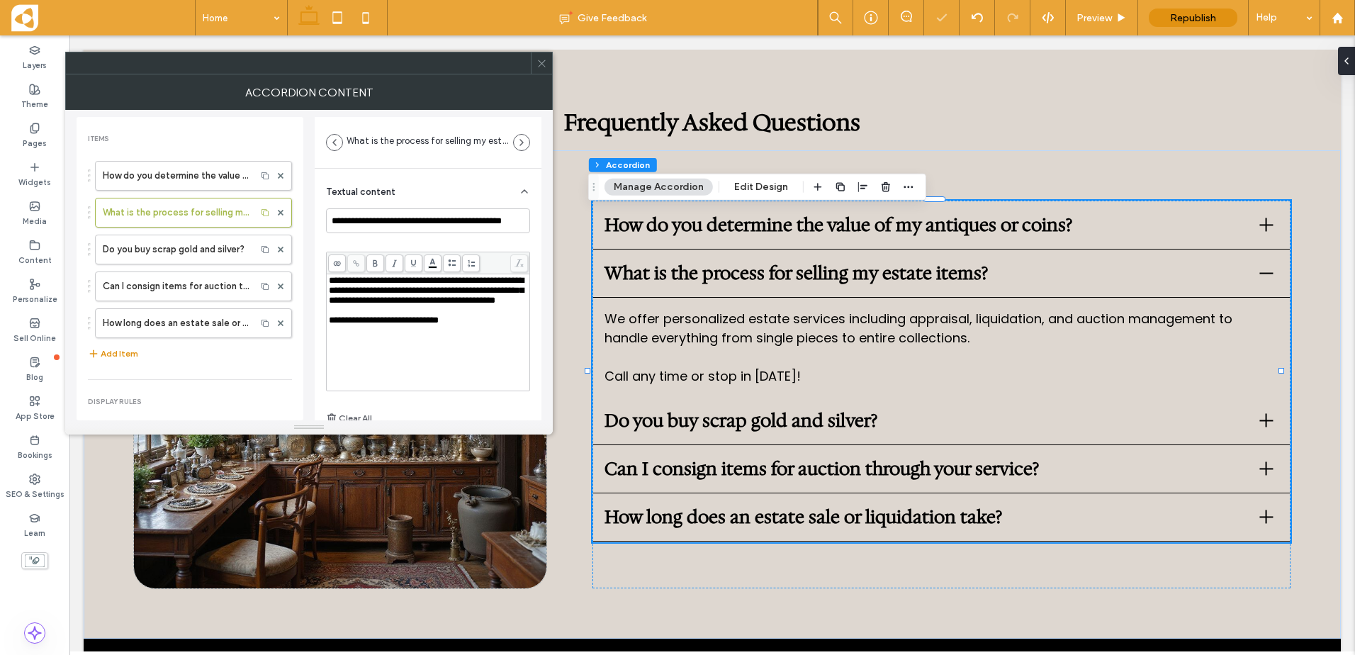
click at [407, 325] on span "**********" at bounding box center [384, 319] width 110 height 9
click at [419, 325] on span "**********" at bounding box center [384, 319] width 110 height 9
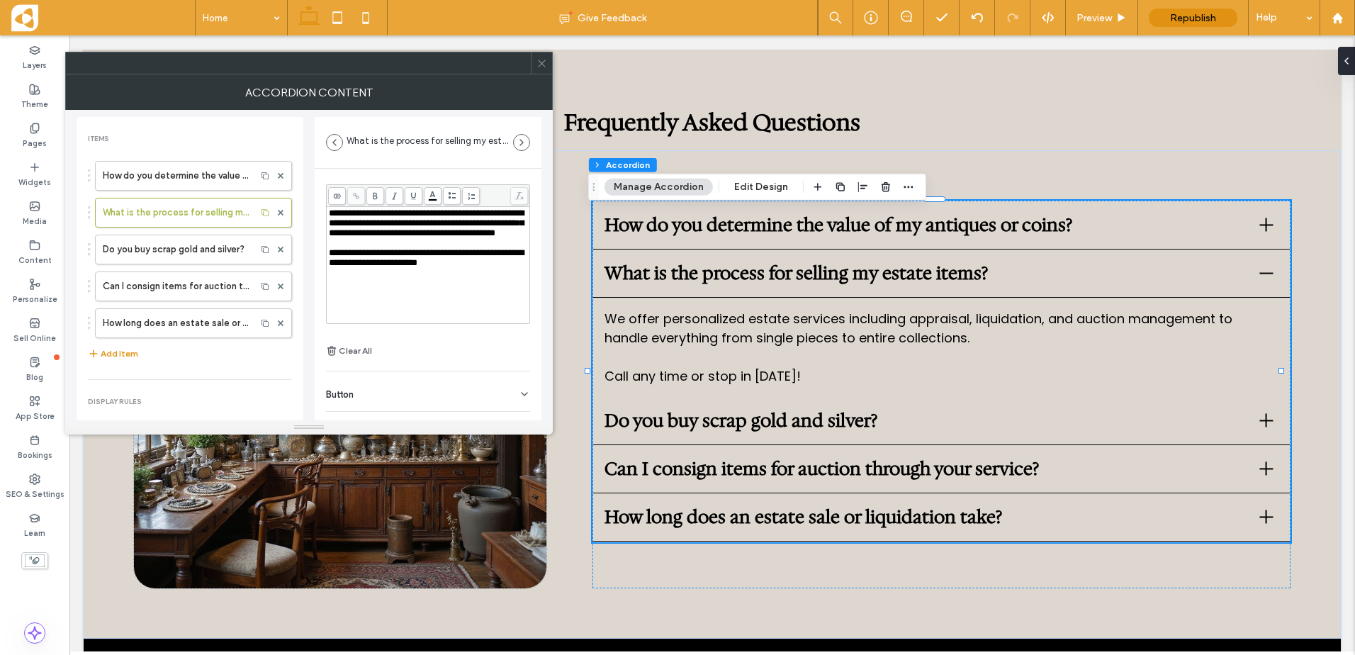
scroll to position [99, 0]
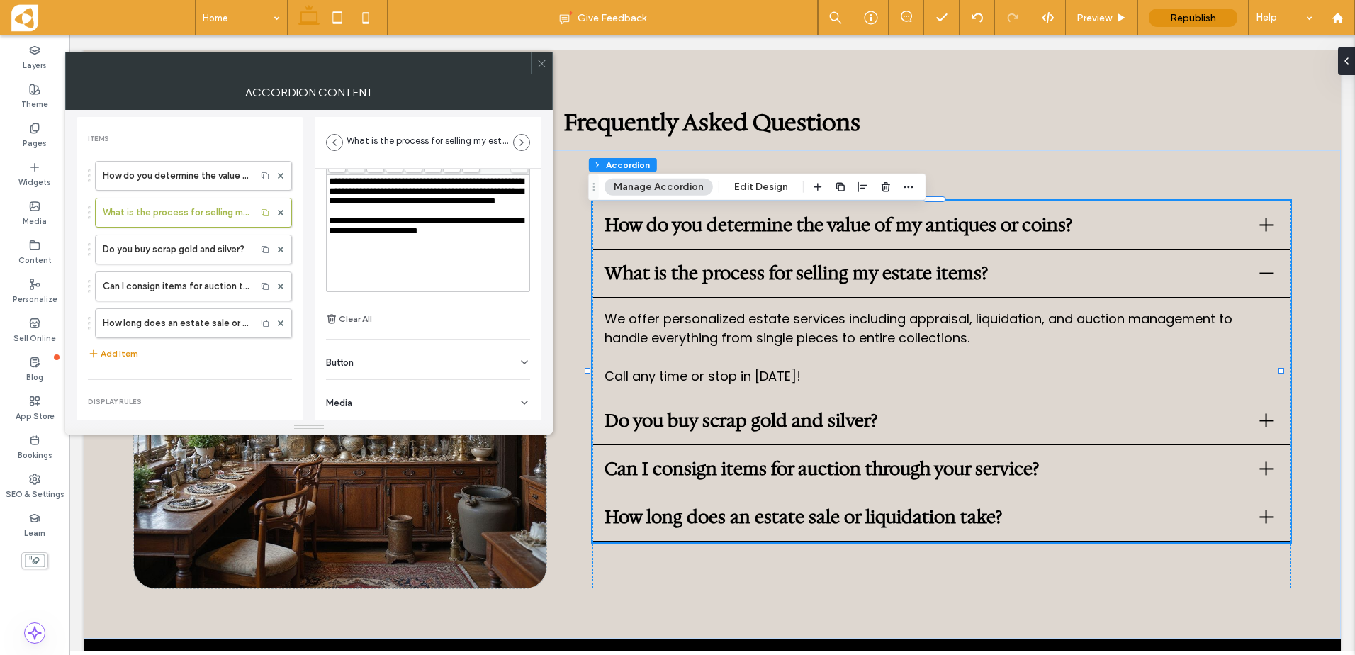
click at [547, 66] on div at bounding box center [541, 62] width 21 height 21
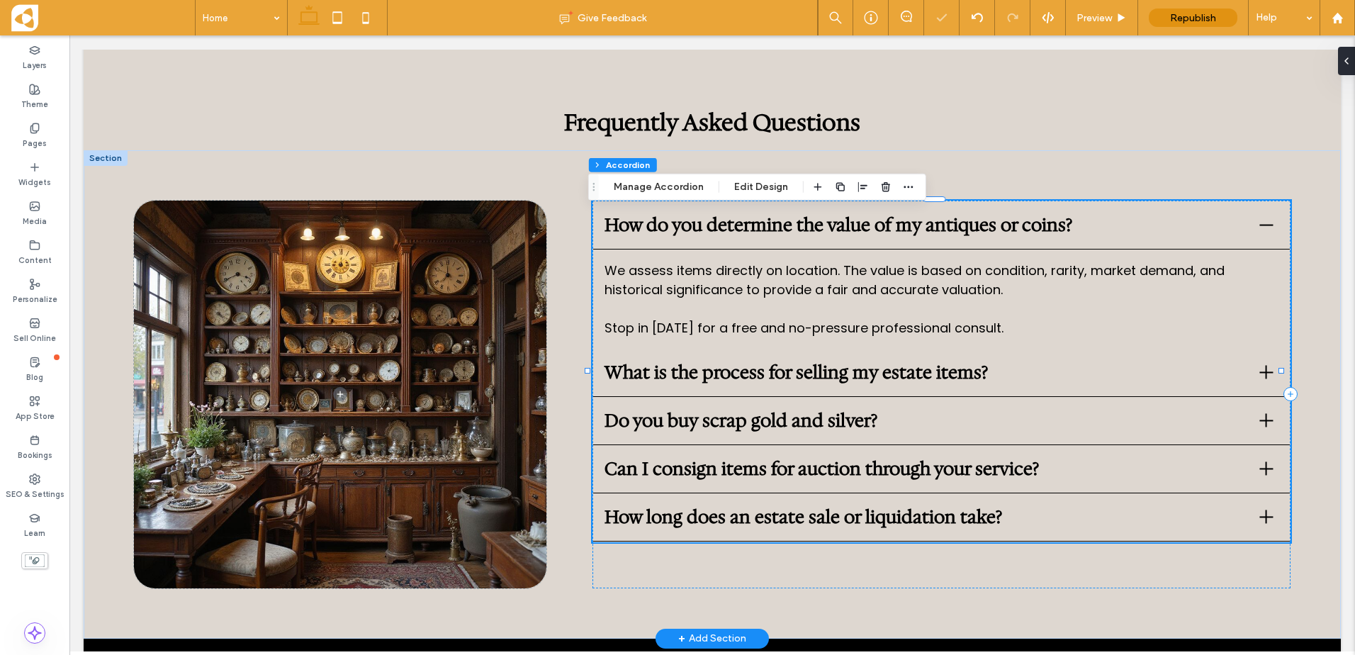
click at [834, 379] on span "What is the process for selling my estate items?" at bounding box center [927, 372] width 644 height 24
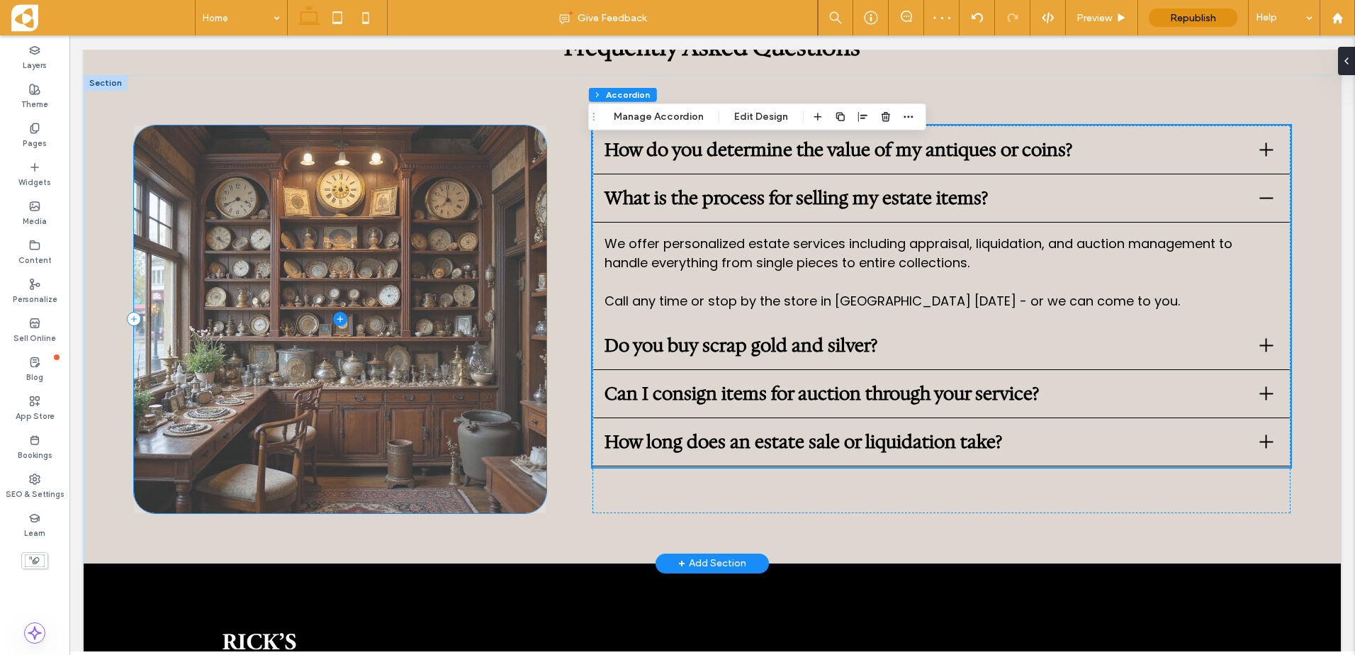
scroll to position [2552, 0]
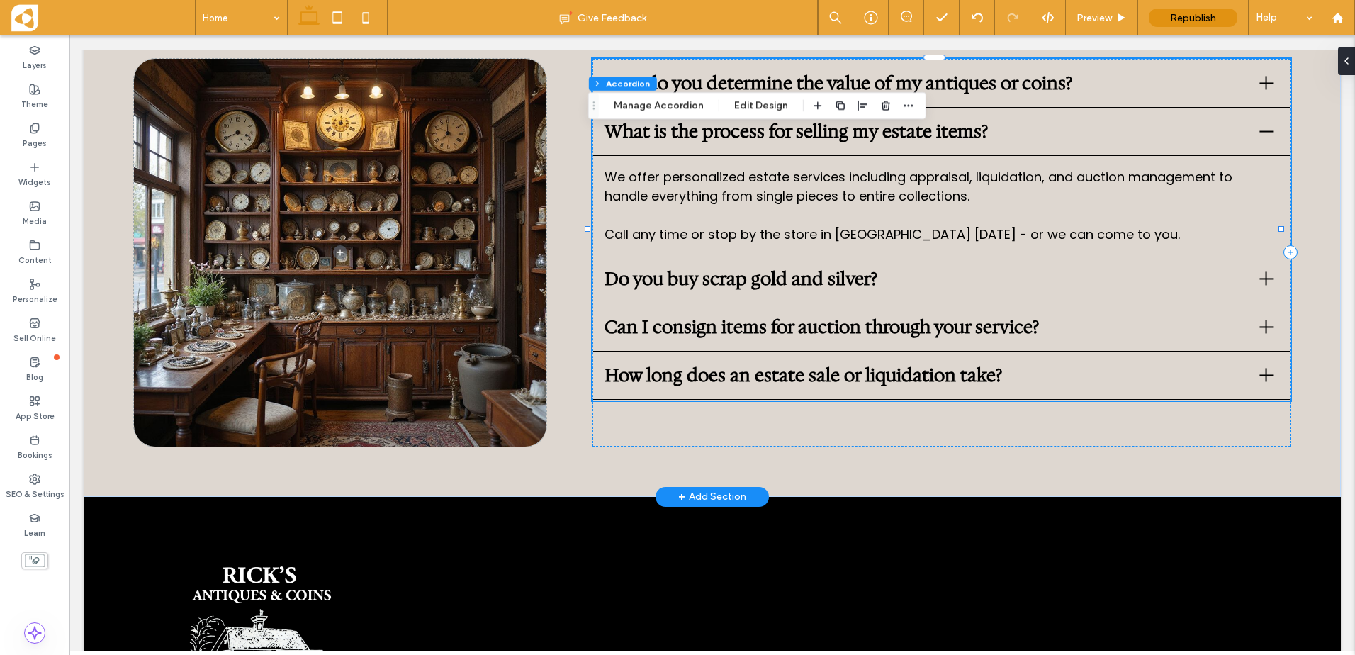
click at [661, 291] on span "Do you buy scrap gold and silver?" at bounding box center [927, 279] width 644 height 24
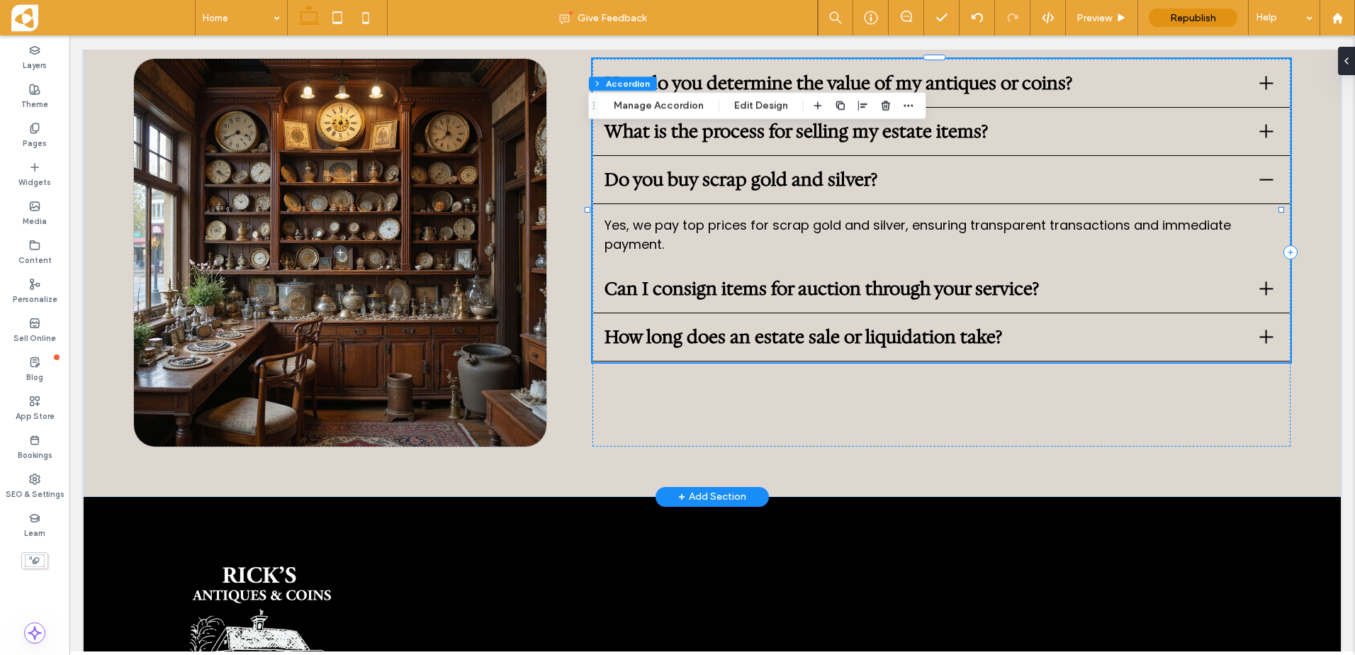
click at [684, 301] on span "Can I consign items for auction through your service?" at bounding box center [927, 288] width 644 height 24
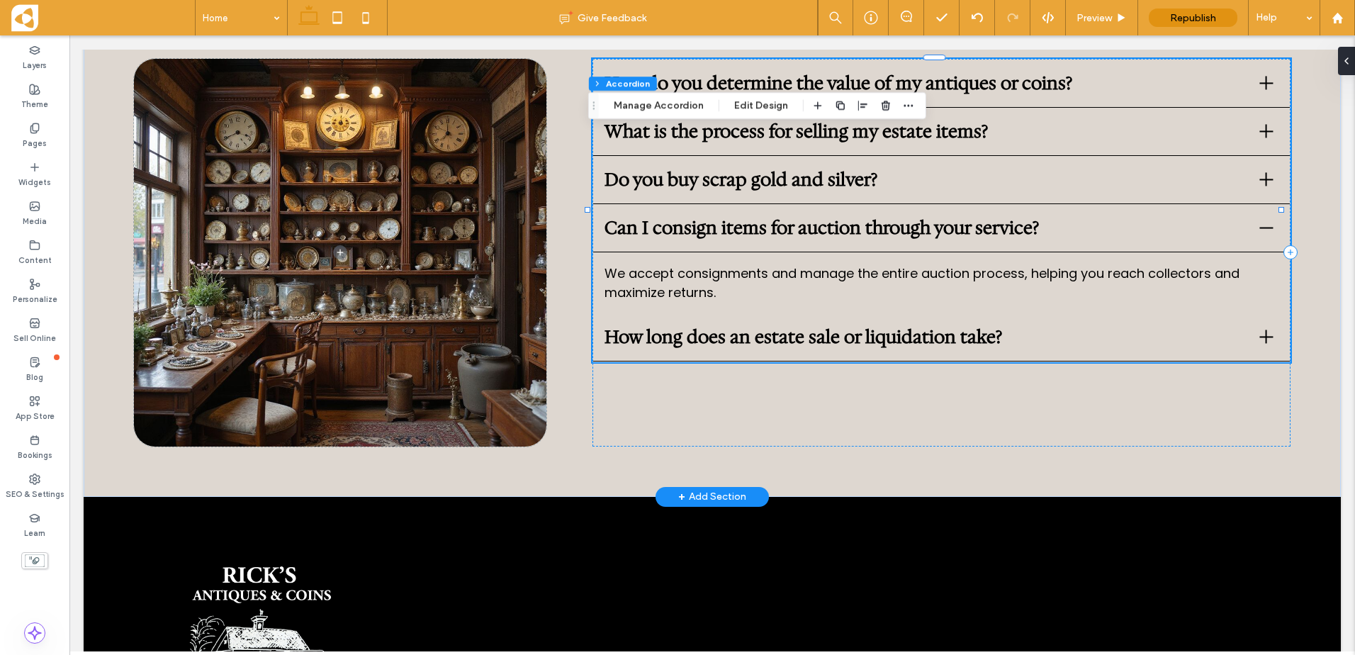
click at [658, 191] on span "Do you buy scrap gold and silver?" at bounding box center [927, 179] width 644 height 24
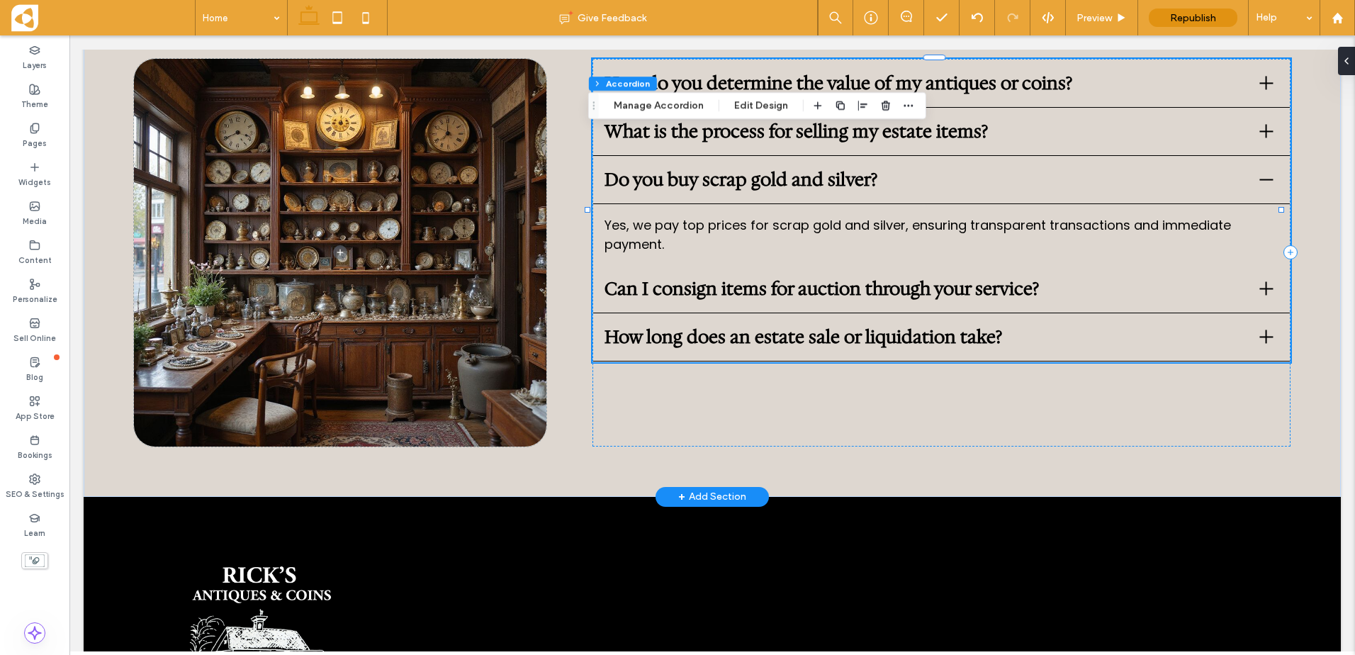
click at [736, 293] on span "Can I consign items for auction through your service?" at bounding box center [927, 288] width 644 height 24
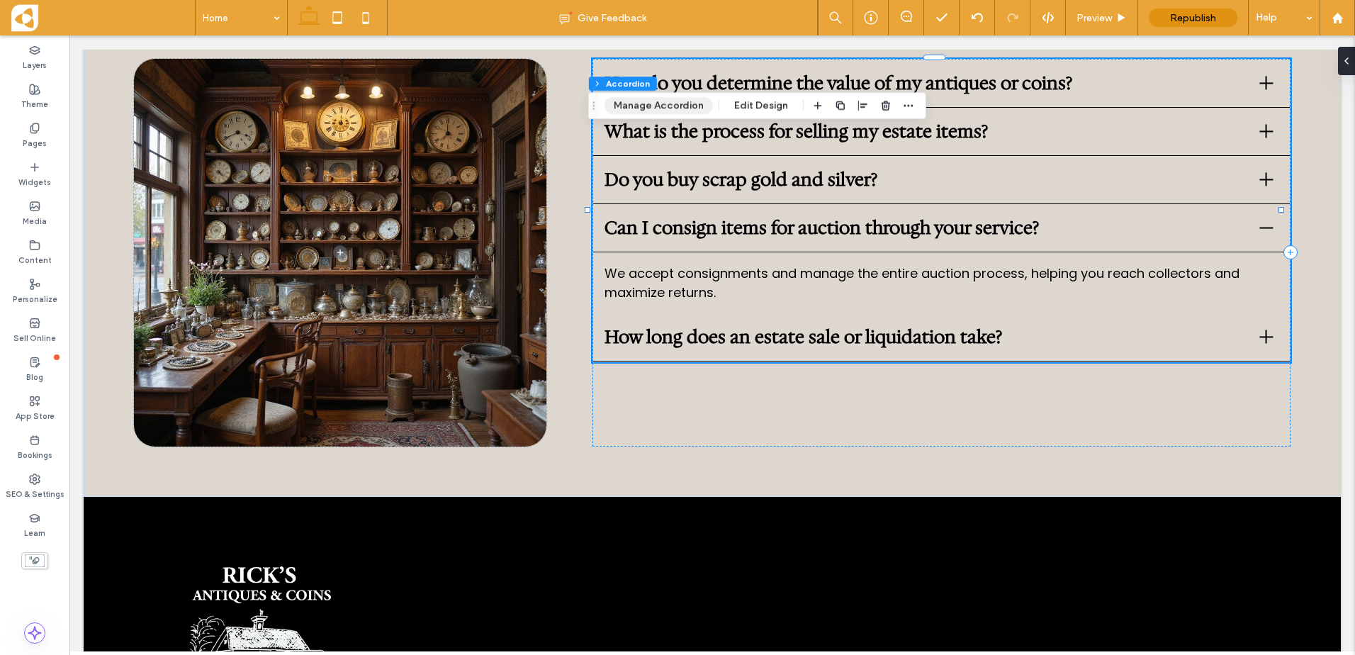
click at [683, 105] on button "Manage Accordion" at bounding box center [659, 105] width 108 height 17
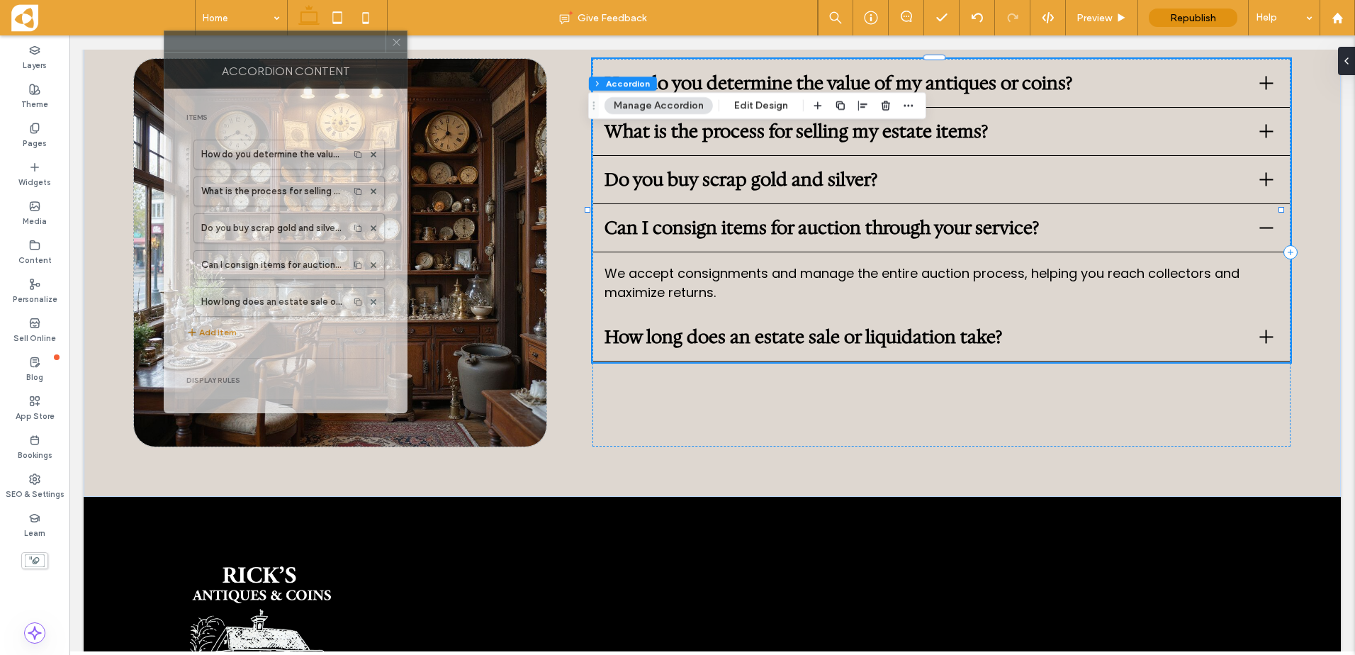
drag, startPoint x: 1211, startPoint y: 154, endPoint x: 269, endPoint y: 58, distance: 946.1
click at [270, 52] on div at bounding box center [274, 41] width 221 height 21
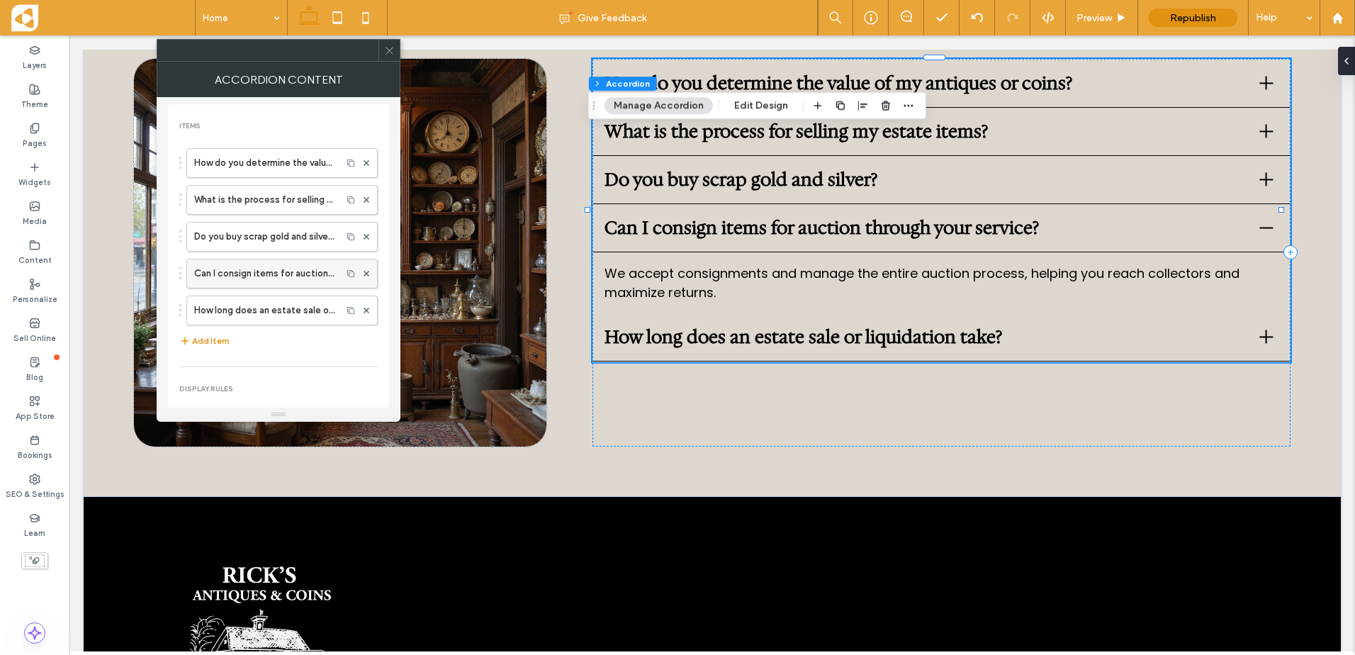
click at [223, 264] on label "Can I consign items for auction through your service?" at bounding box center [264, 273] width 140 height 28
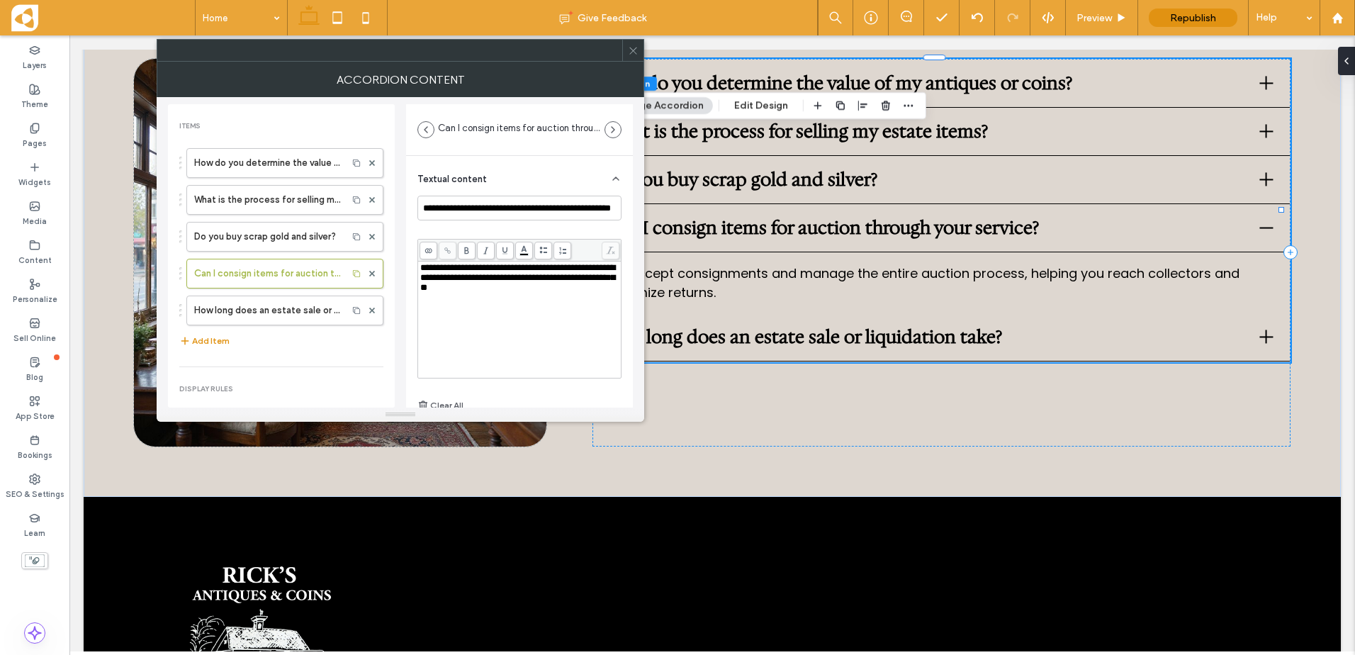
click at [480, 266] on span "**********" at bounding box center [517, 277] width 195 height 29
click at [369, 270] on span at bounding box center [372, 273] width 6 height 21
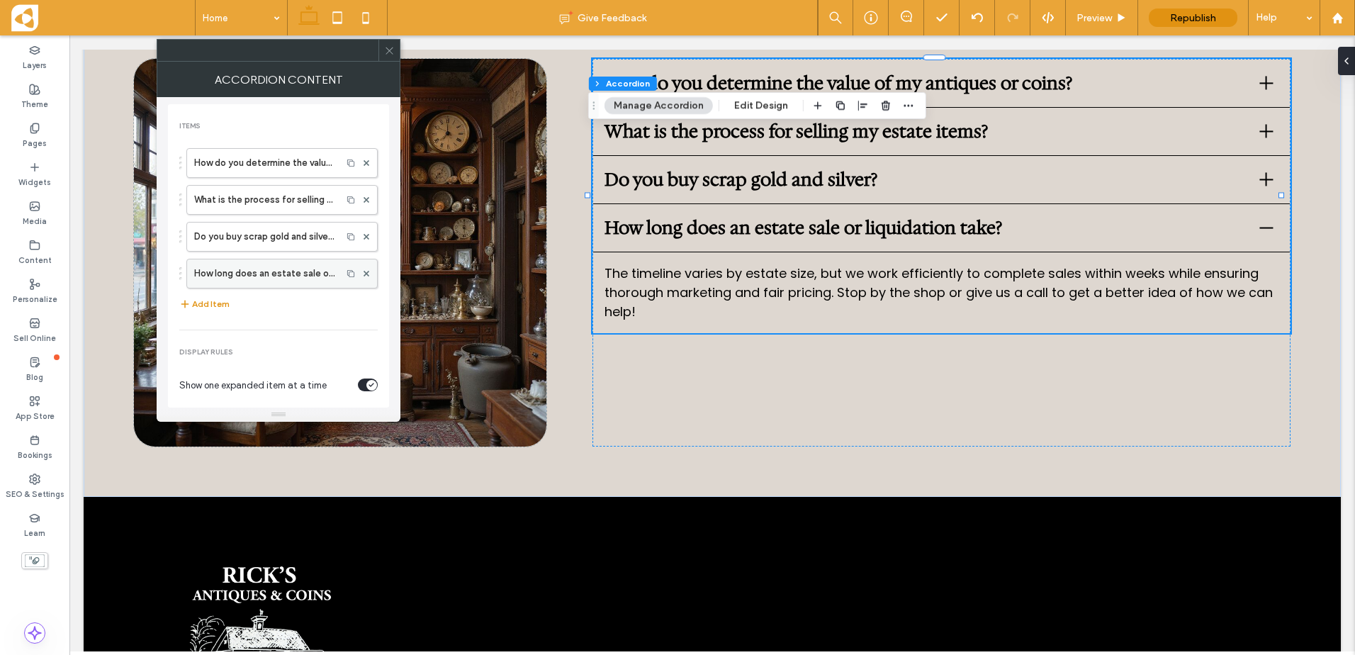
click at [223, 281] on label "How long does an estate sale or liquidation take?" at bounding box center [264, 273] width 140 height 28
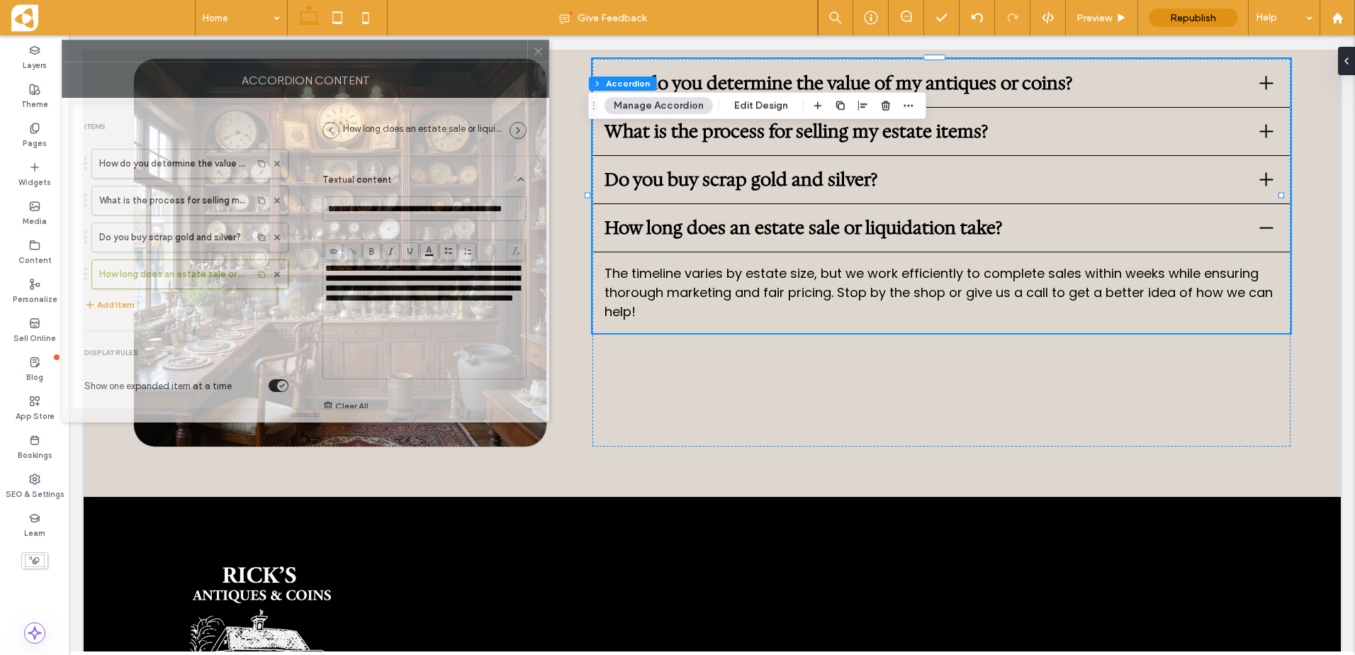
drag, startPoint x: 514, startPoint y: 56, endPoint x: 419, endPoint y: 57, distance: 95.0
click at [419, 57] on div at bounding box center [294, 50] width 465 height 21
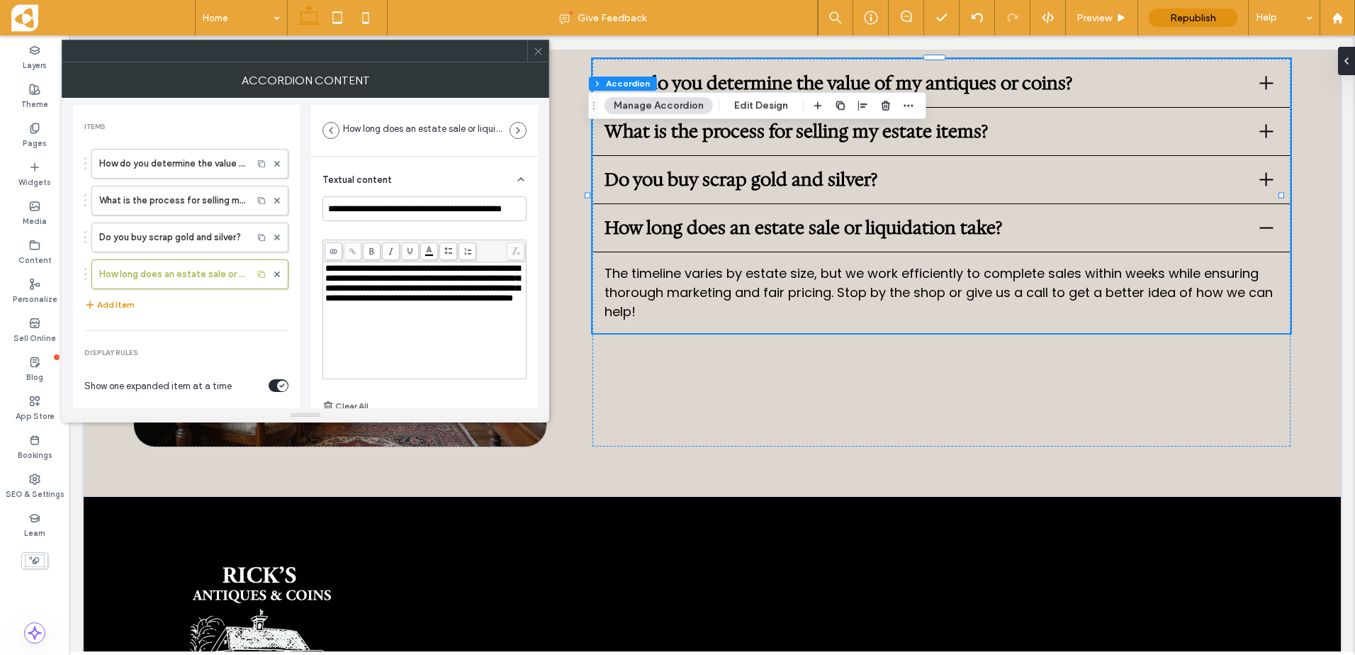
drag, startPoint x: 417, startPoint y: 301, endPoint x: 401, endPoint y: 304, distance: 15.8
click at [417, 302] on span "**********" at bounding box center [422, 283] width 195 height 39
click at [396, 303] on span "**********" at bounding box center [422, 283] width 195 height 39
click at [450, 271] on span "**********" at bounding box center [422, 278] width 195 height 29
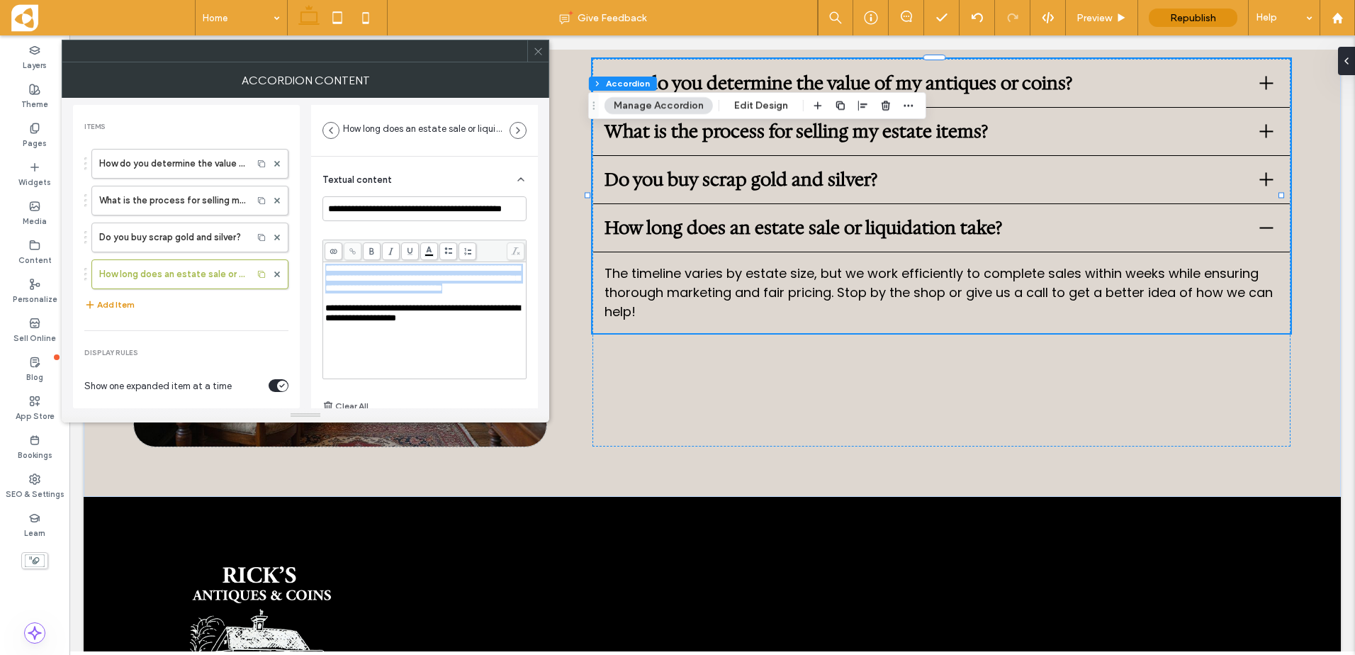
drag, startPoint x: 417, startPoint y: 296, endPoint x: 307, endPoint y: 249, distance: 119.4
click at [307, 249] on div "**********" at bounding box center [305, 253] width 465 height 310
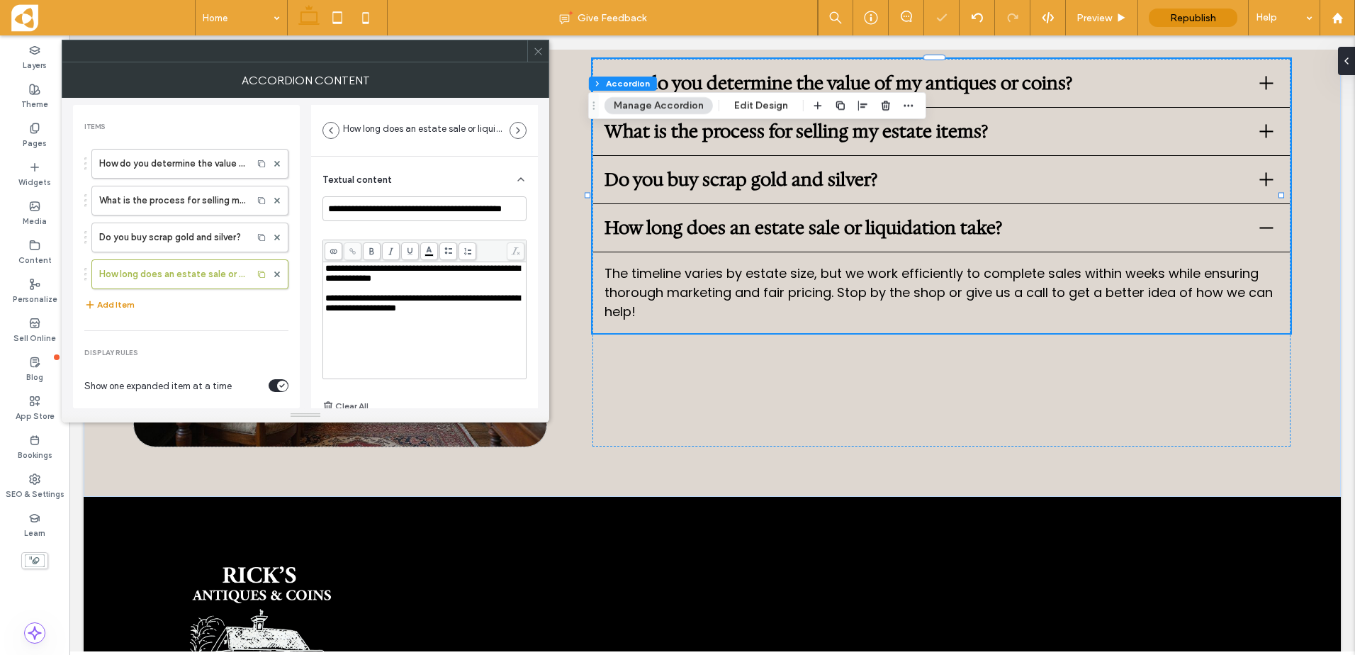
click at [541, 51] on icon at bounding box center [538, 51] width 11 height 11
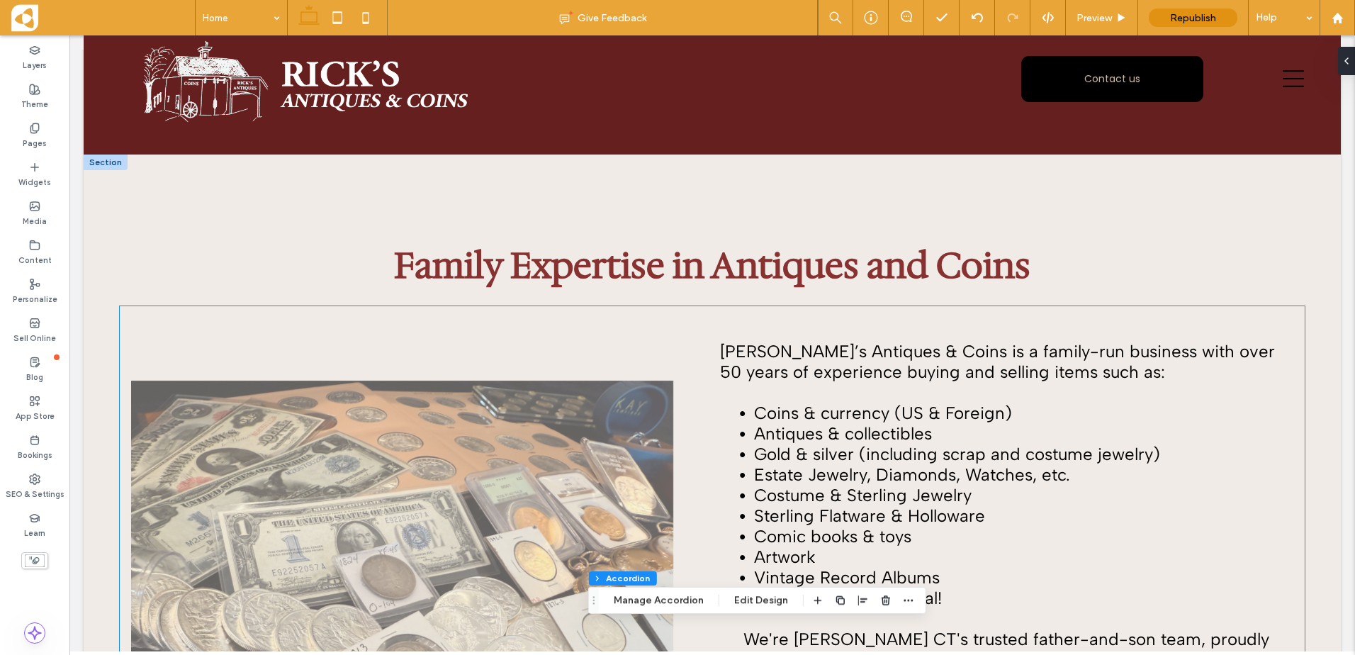
scroll to position [0, 0]
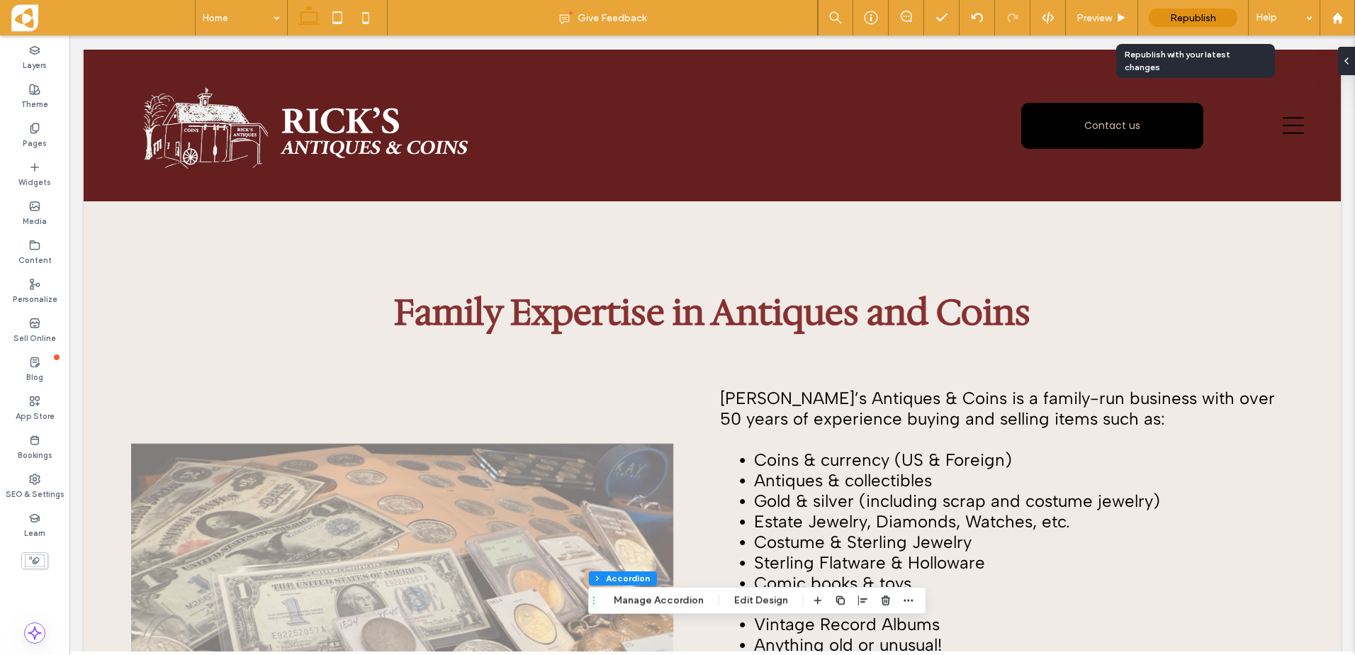
click at [1187, 20] on span "Republish" at bounding box center [1193, 18] width 46 height 12
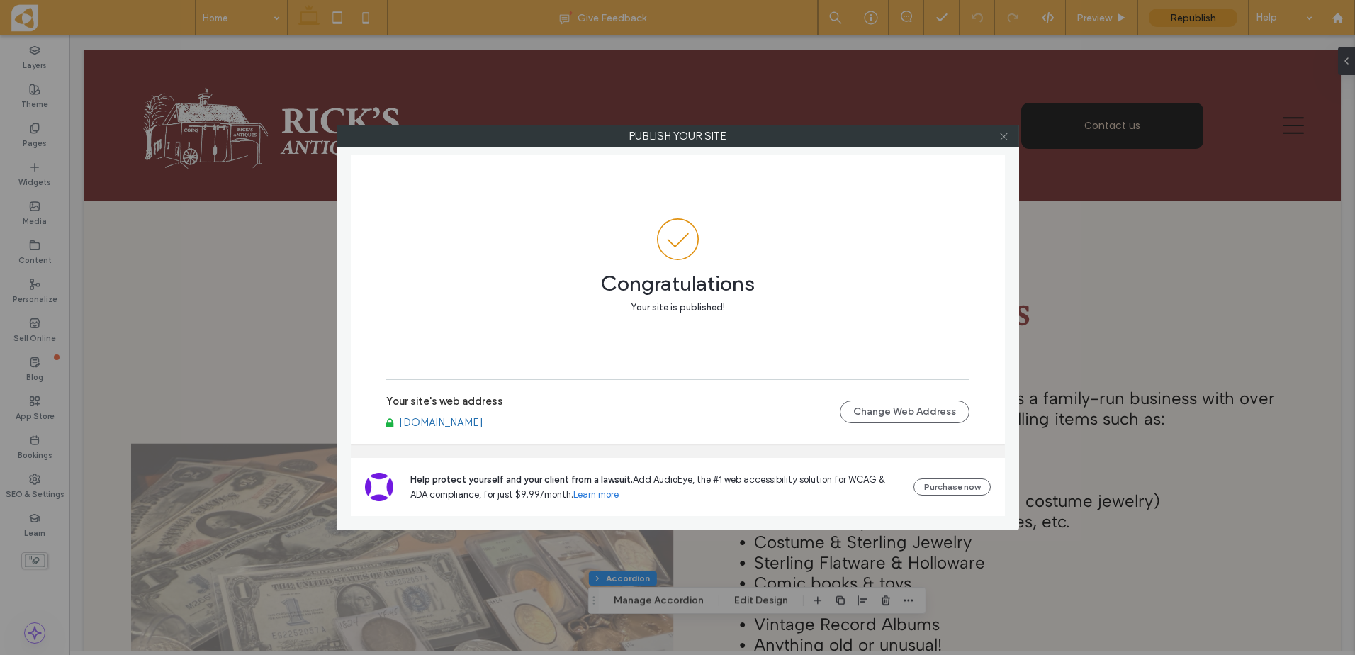
click at [1002, 135] on icon at bounding box center [1004, 136] width 11 height 11
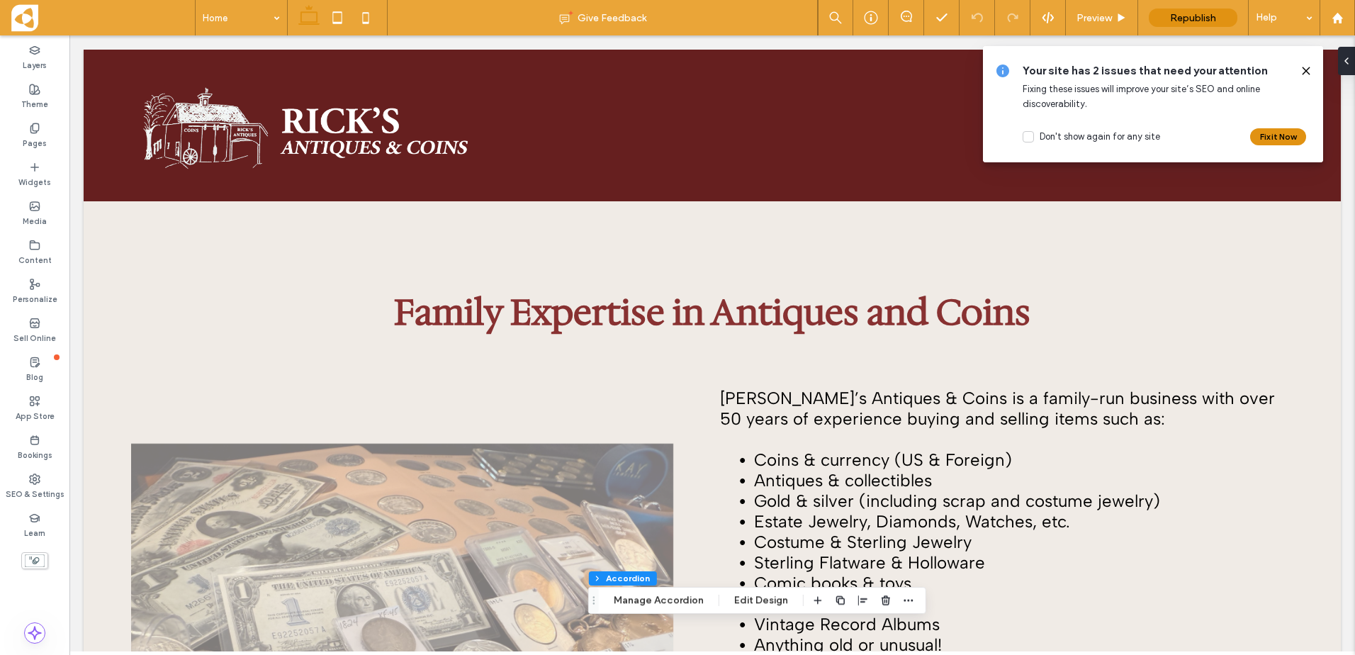
click at [1304, 67] on icon at bounding box center [1306, 70] width 11 height 11
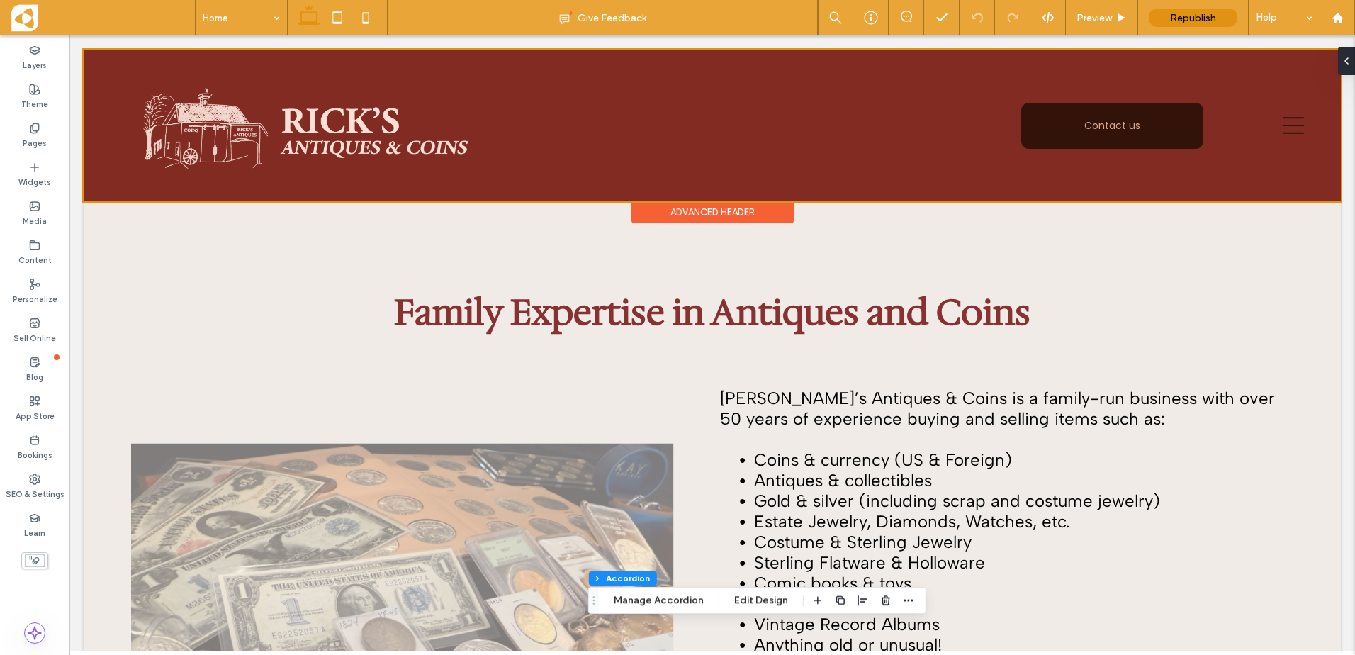
click at [1276, 124] on div at bounding box center [712, 126] width 1257 height 152
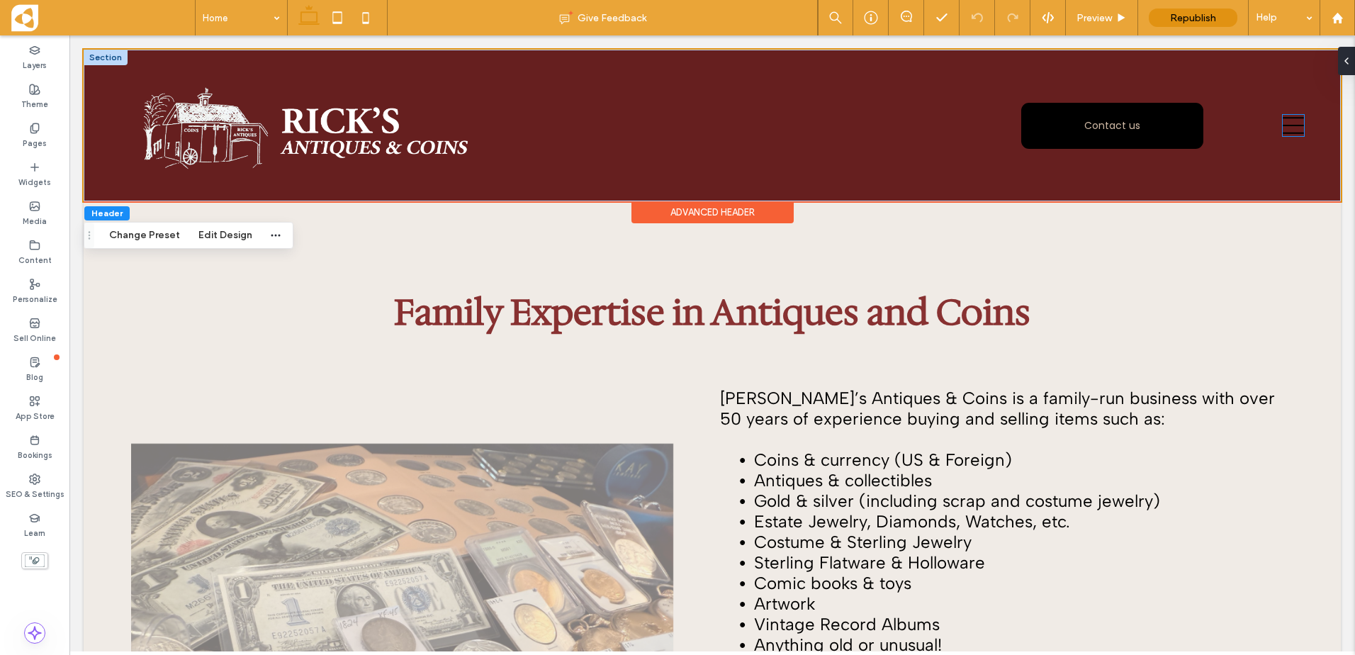
click at [1286, 130] on icon at bounding box center [1293, 125] width 21 height 21
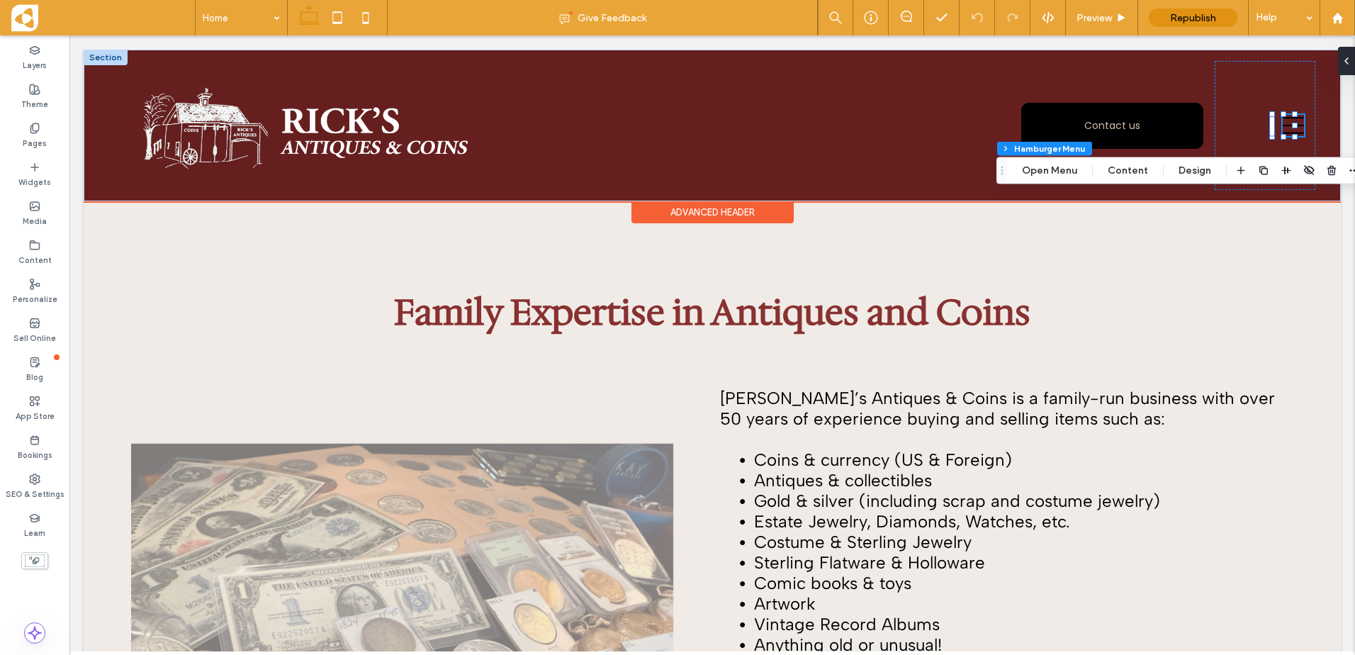
click at [1286, 130] on icon at bounding box center [1293, 125] width 21 height 21
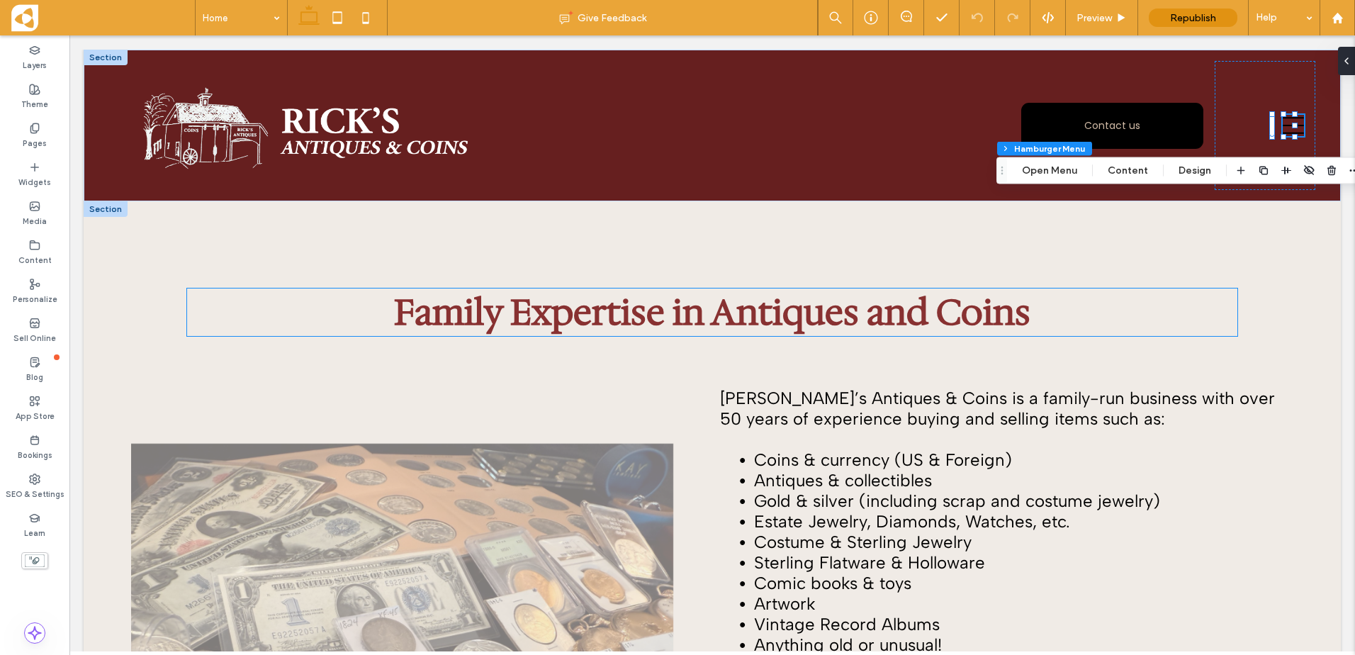
click at [1213, 298] on h1 "Family Expertise in Antiques and Coins" at bounding box center [712, 311] width 1050 height 47
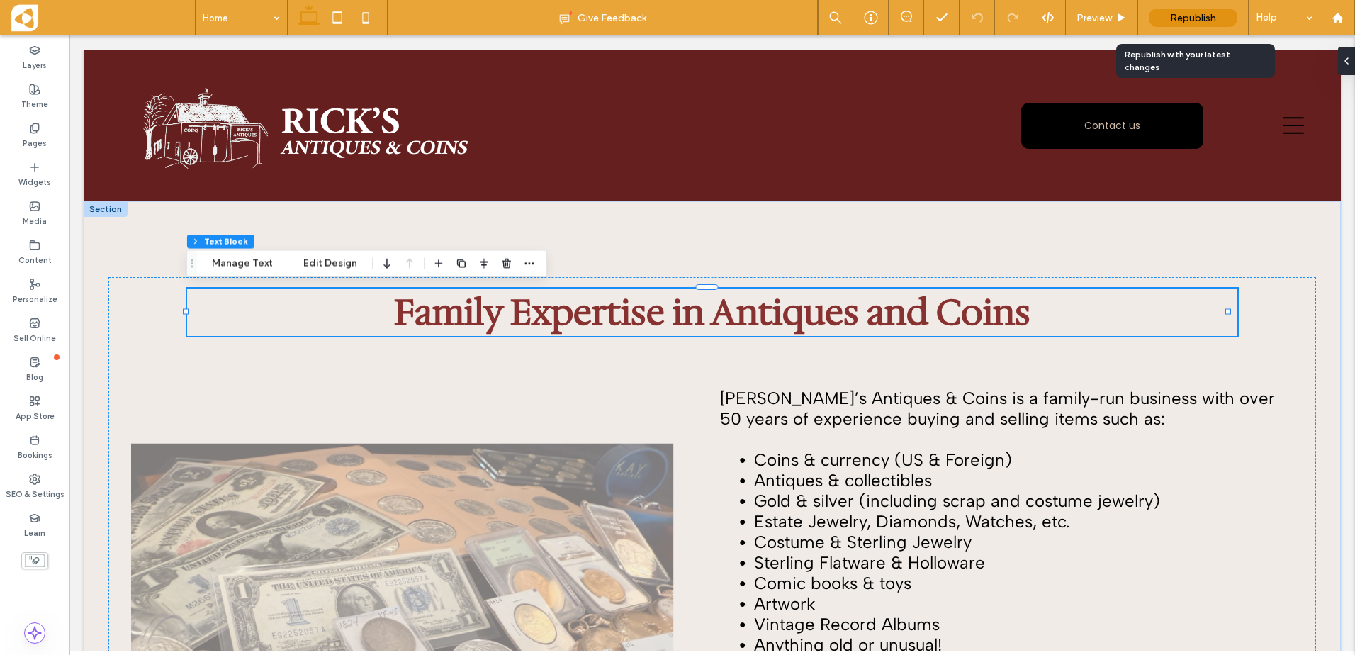
click at [1212, 10] on div "Republish" at bounding box center [1193, 18] width 89 height 18
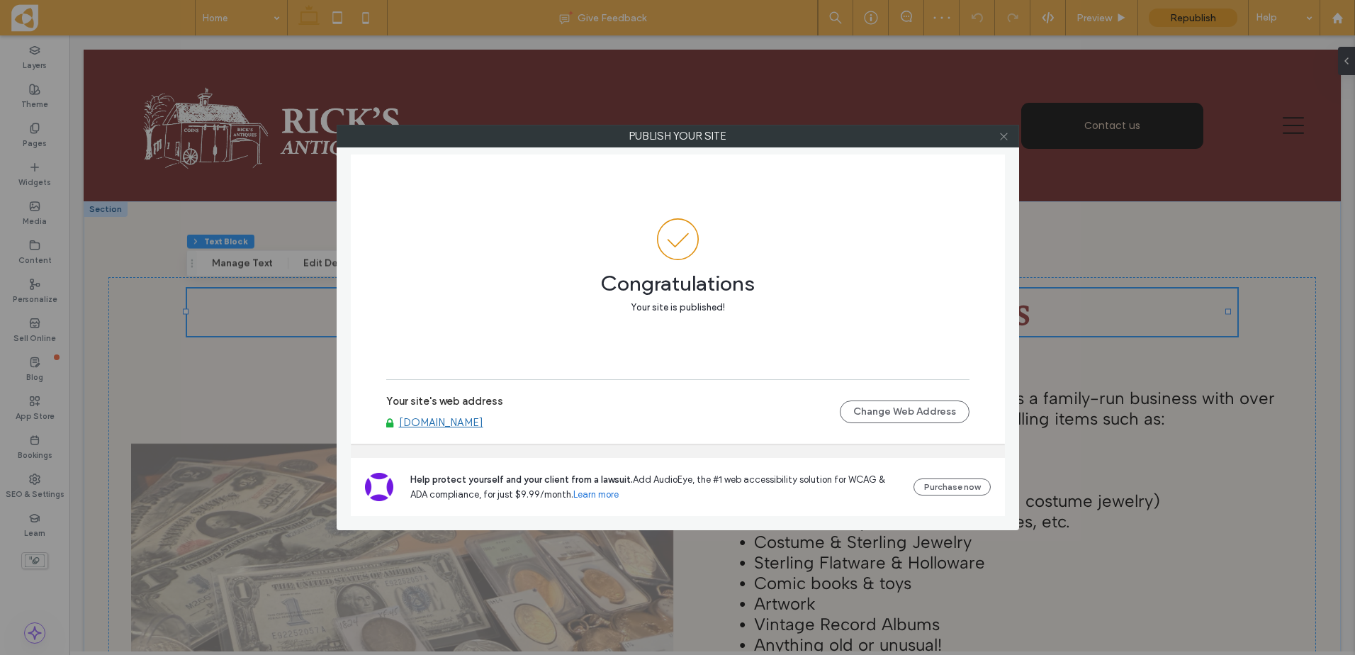
click at [1009, 139] on icon at bounding box center [1004, 136] width 11 height 11
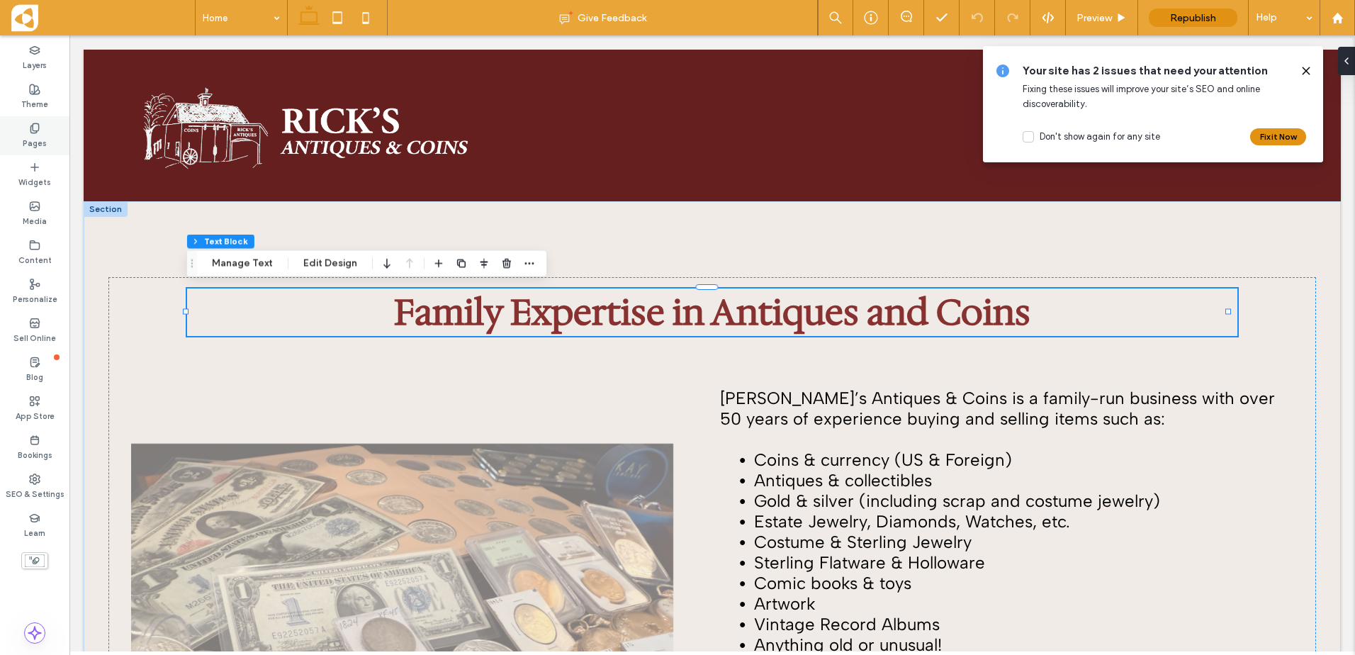
click at [56, 142] on div "Pages" at bounding box center [34, 135] width 69 height 39
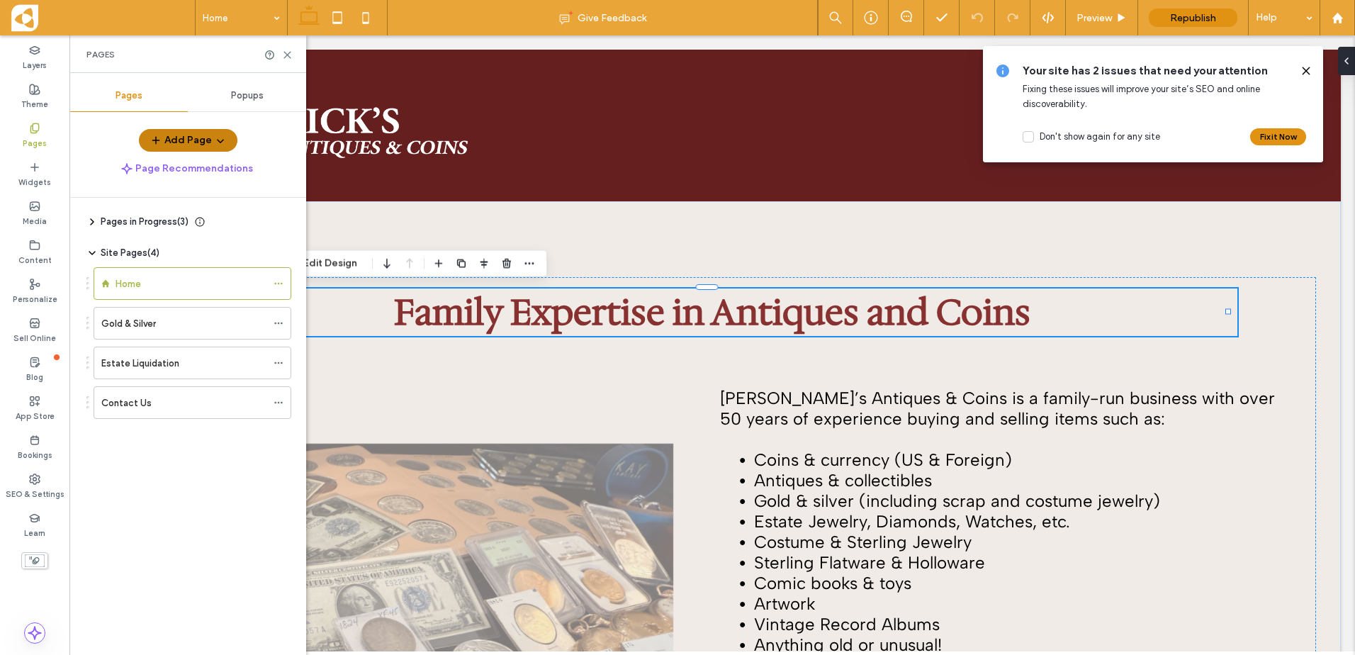
click at [193, 135] on button "Add Page" at bounding box center [188, 140] width 99 height 23
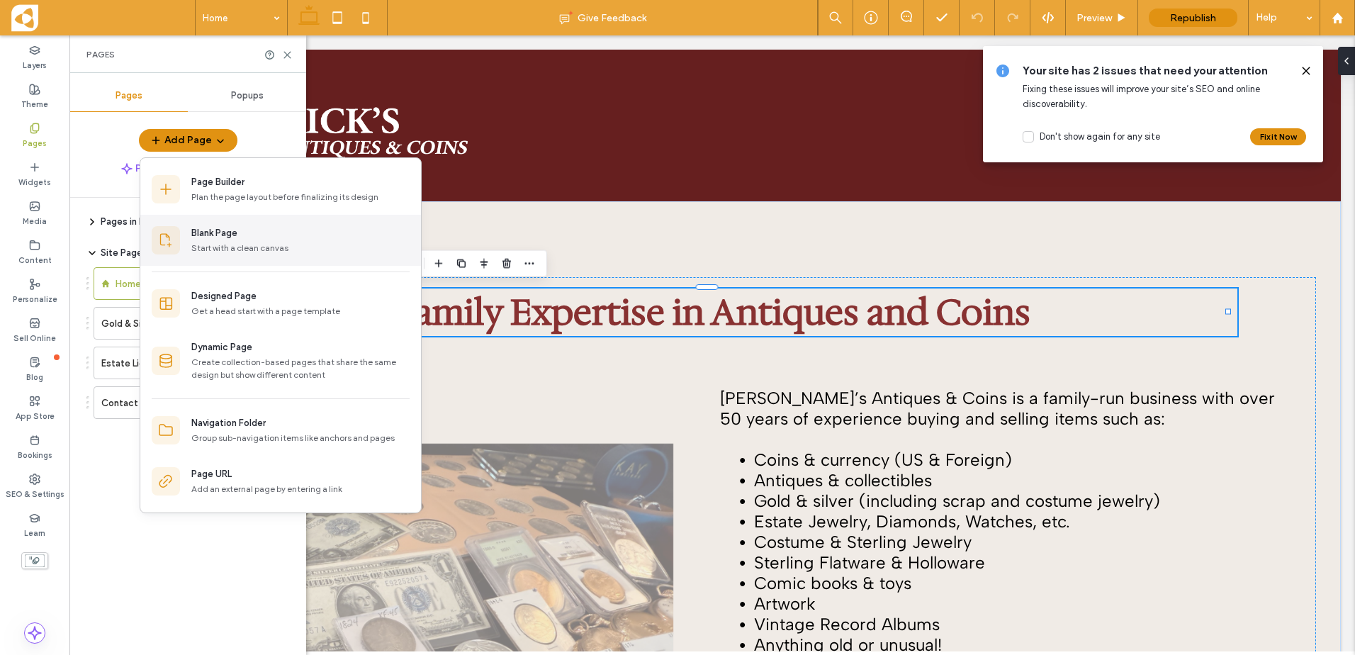
click at [216, 231] on div "Blank Page" at bounding box center [214, 233] width 46 height 14
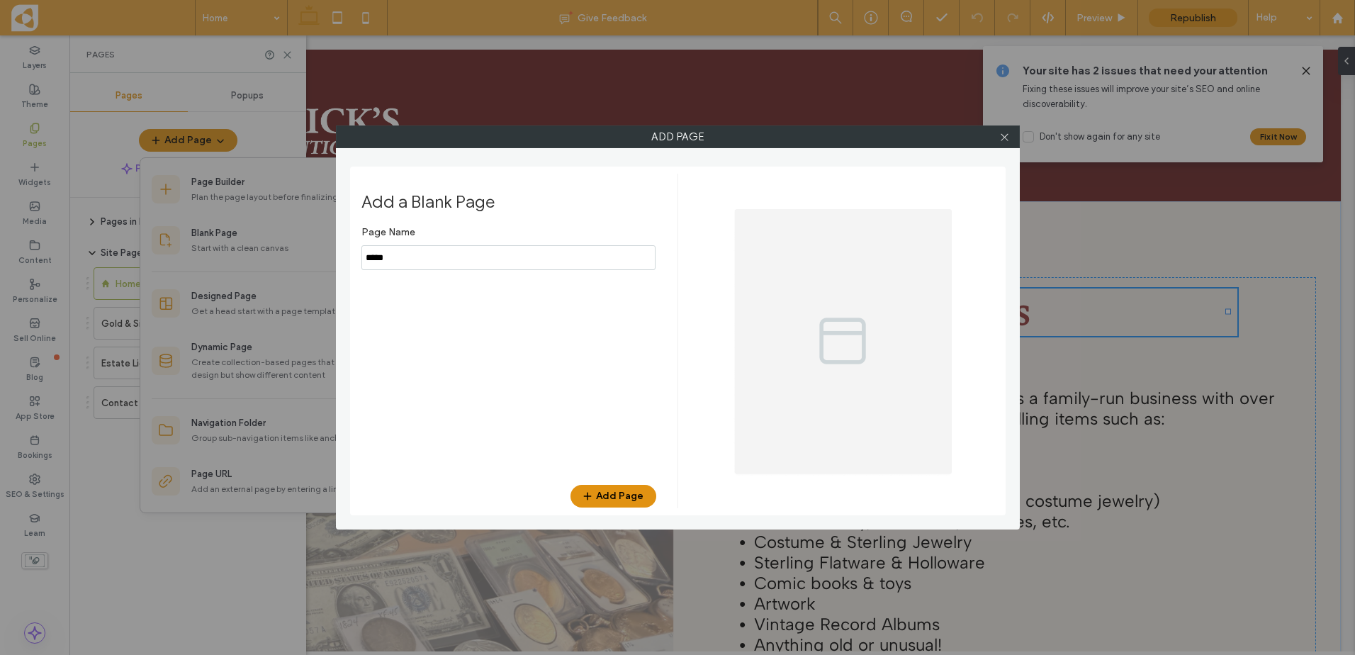
click at [443, 264] on input "notEmpty" at bounding box center [508, 257] width 294 height 25
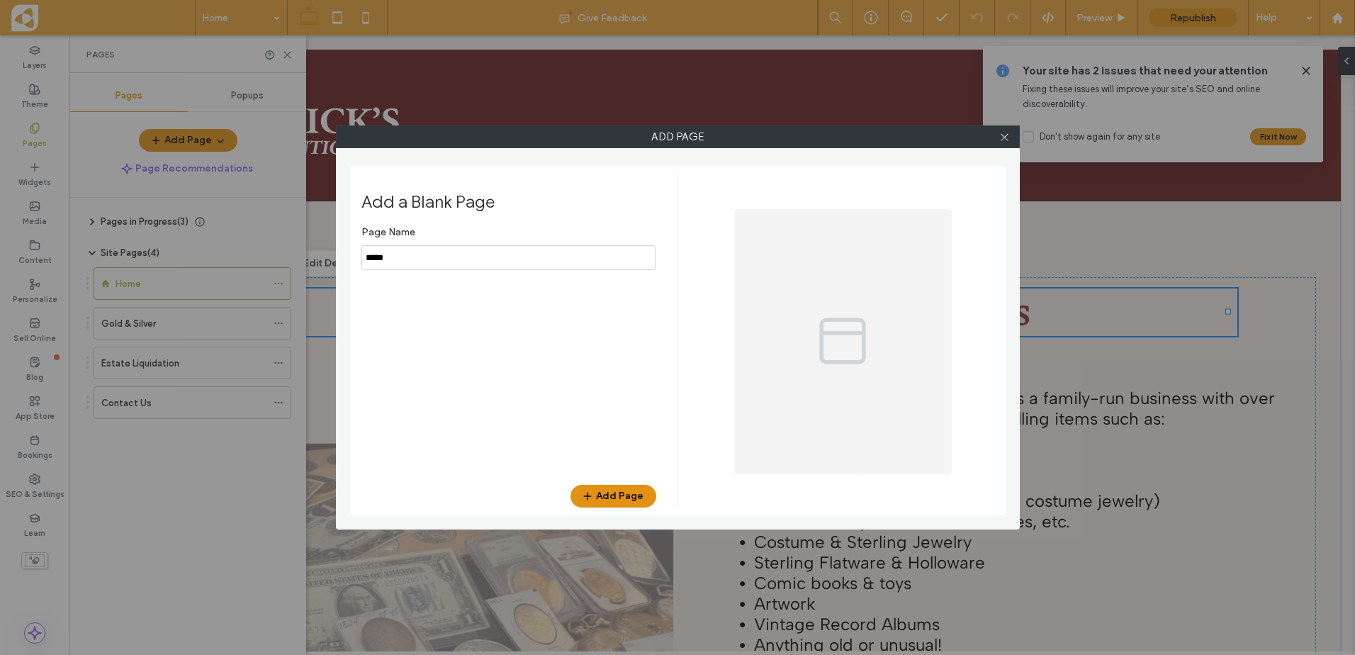
click at [443, 264] on input "notEmpty" at bounding box center [508, 257] width 294 height 25
click at [444, 264] on input "notEmpty" at bounding box center [508, 257] width 294 height 25
click at [415, 261] on input "notEmpty" at bounding box center [508, 257] width 294 height 25
click at [413, 255] on input "notEmpty" at bounding box center [508, 257] width 294 height 25
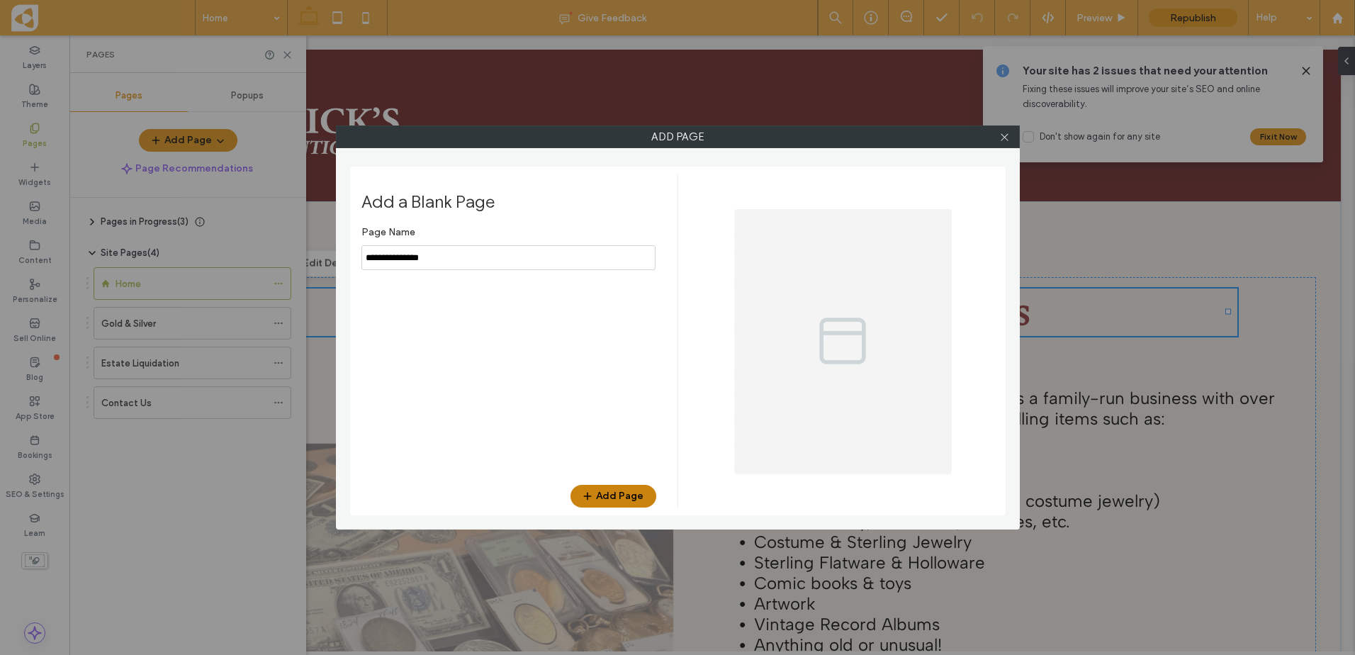
type input "**********"
click at [583, 498] on button "Add Page" at bounding box center [614, 496] width 86 height 23
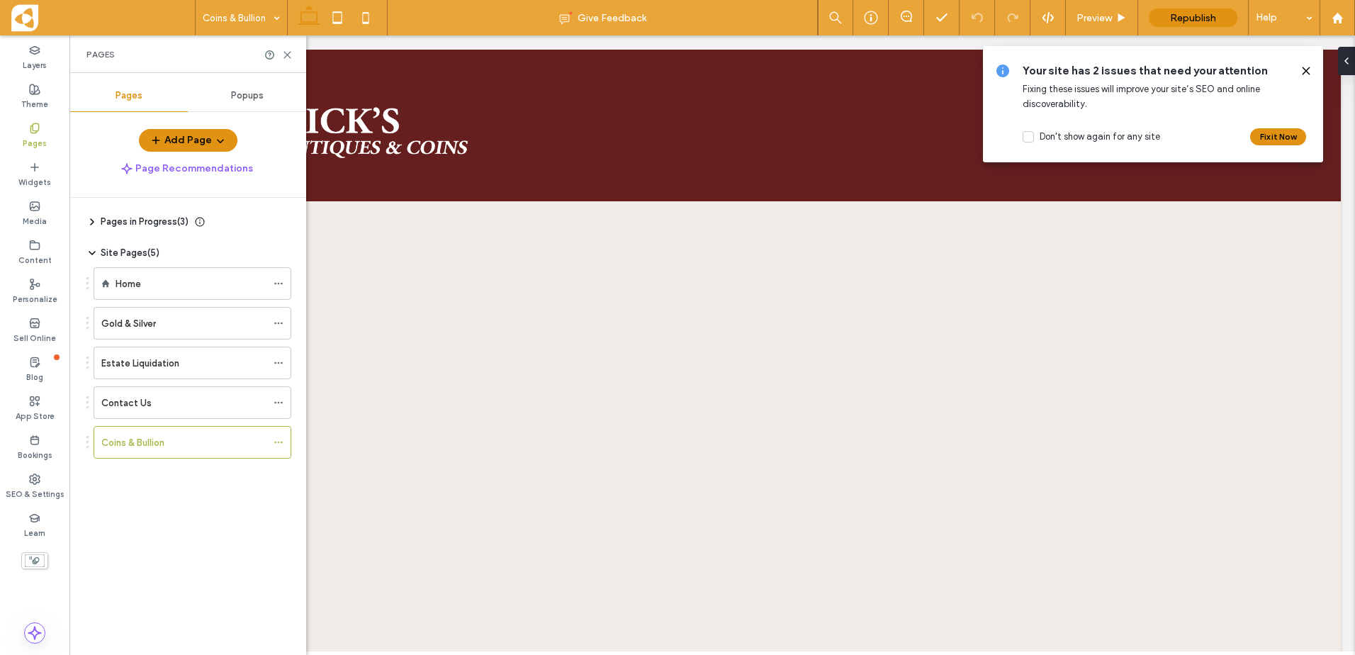
click at [1306, 65] on icon at bounding box center [1306, 70] width 11 height 11
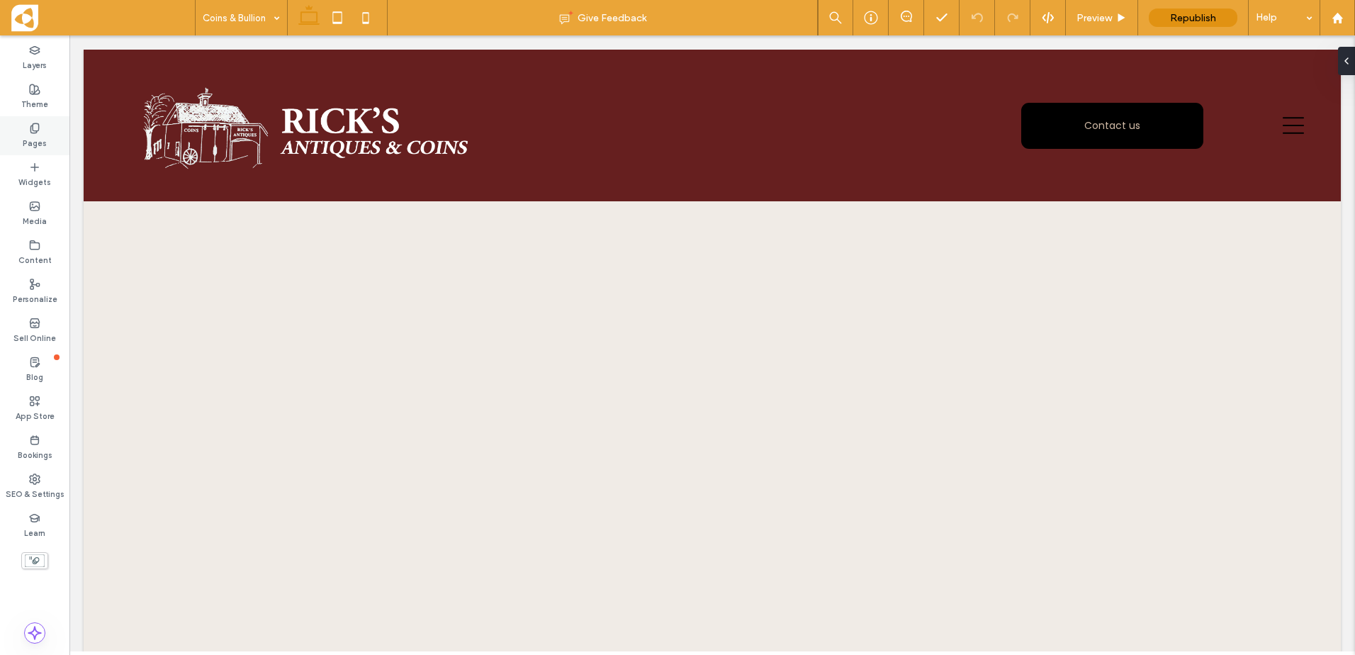
click at [37, 125] on icon at bounding box center [34, 128] width 11 height 11
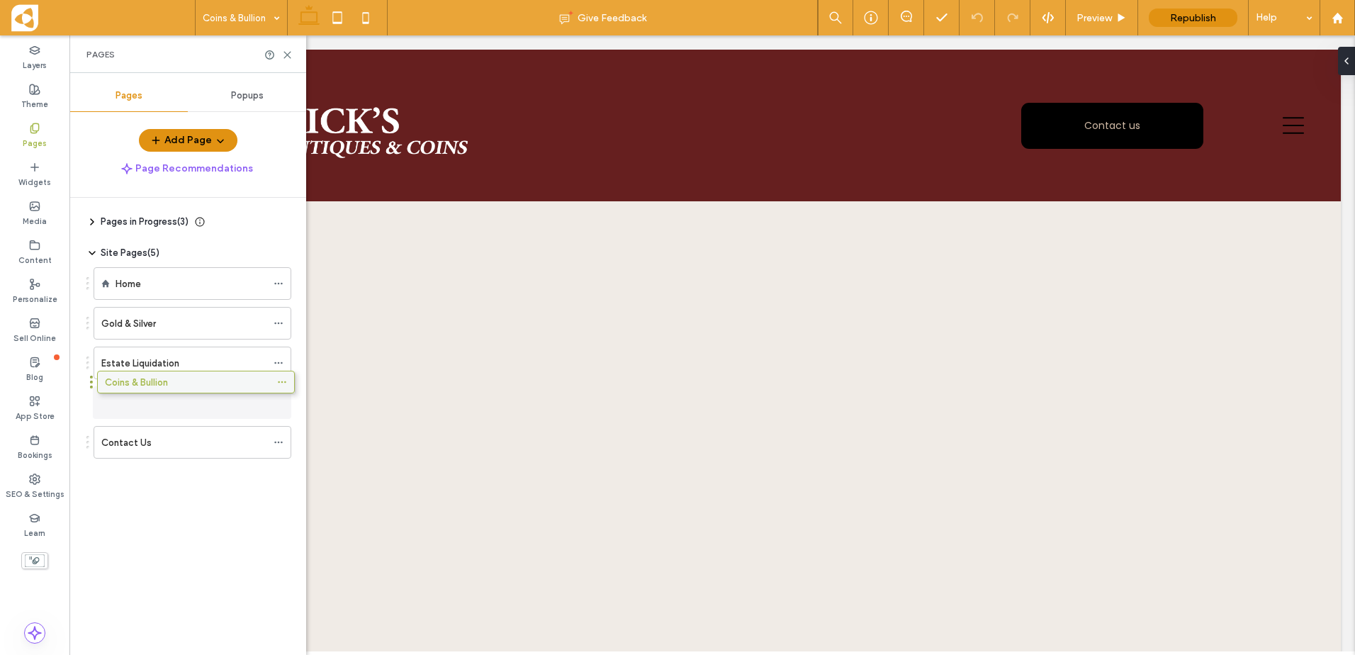
drag, startPoint x: 154, startPoint y: 447, endPoint x: 157, endPoint y: 392, distance: 55.4
drag, startPoint x: 149, startPoint y: 398, endPoint x: 147, endPoint y: 376, distance: 22.0
click at [284, 405] on div at bounding box center [282, 402] width 17 height 21
click at [135, 283] on label "Home" at bounding box center [129, 283] width 26 height 25
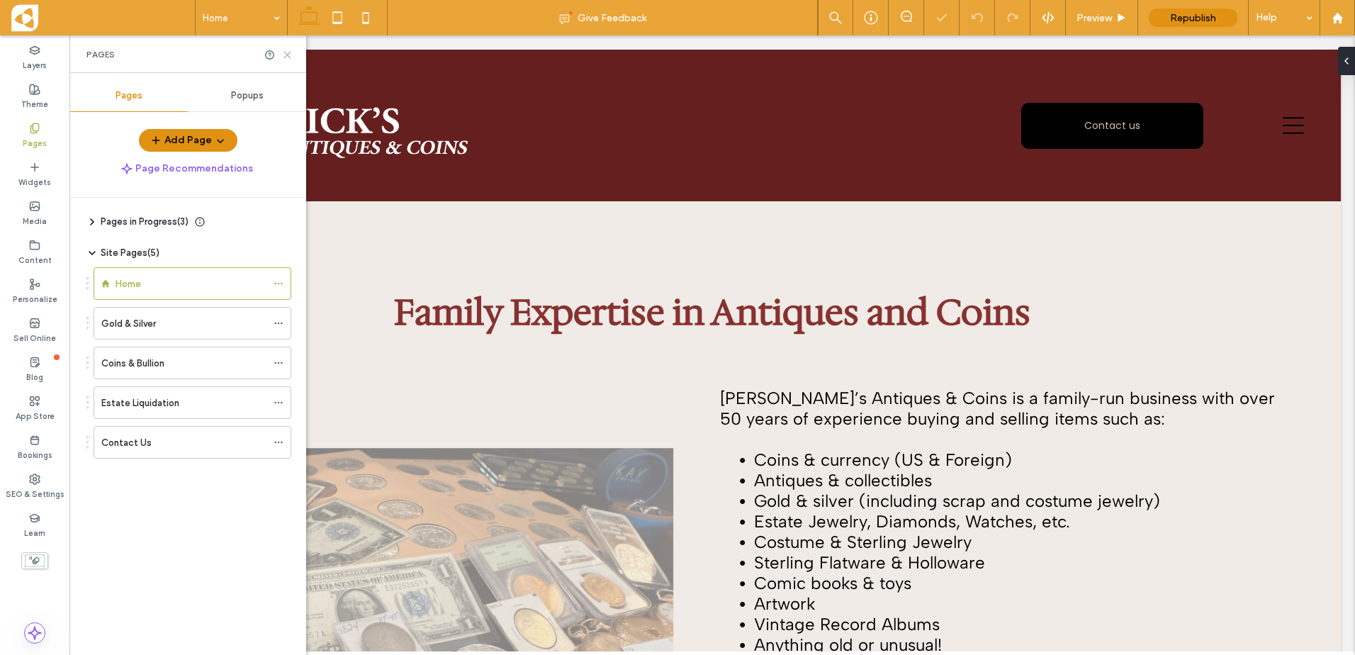
drag, startPoint x: 284, startPoint y: 53, endPoint x: 215, endPoint y: 23, distance: 74.9
click at [284, 53] on icon at bounding box center [287, 55] width 11 height 11
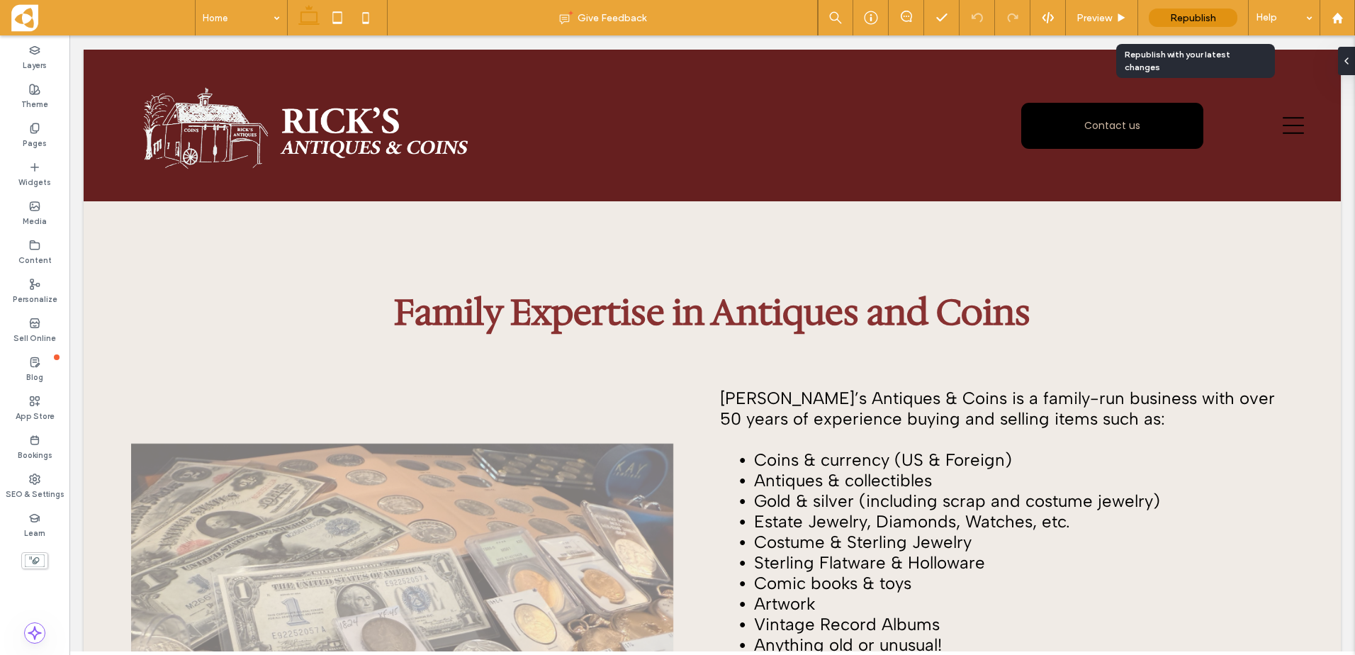
click at [1217, 11] on div "Republish" at bounding box center [1193, 18] width 89 height 18
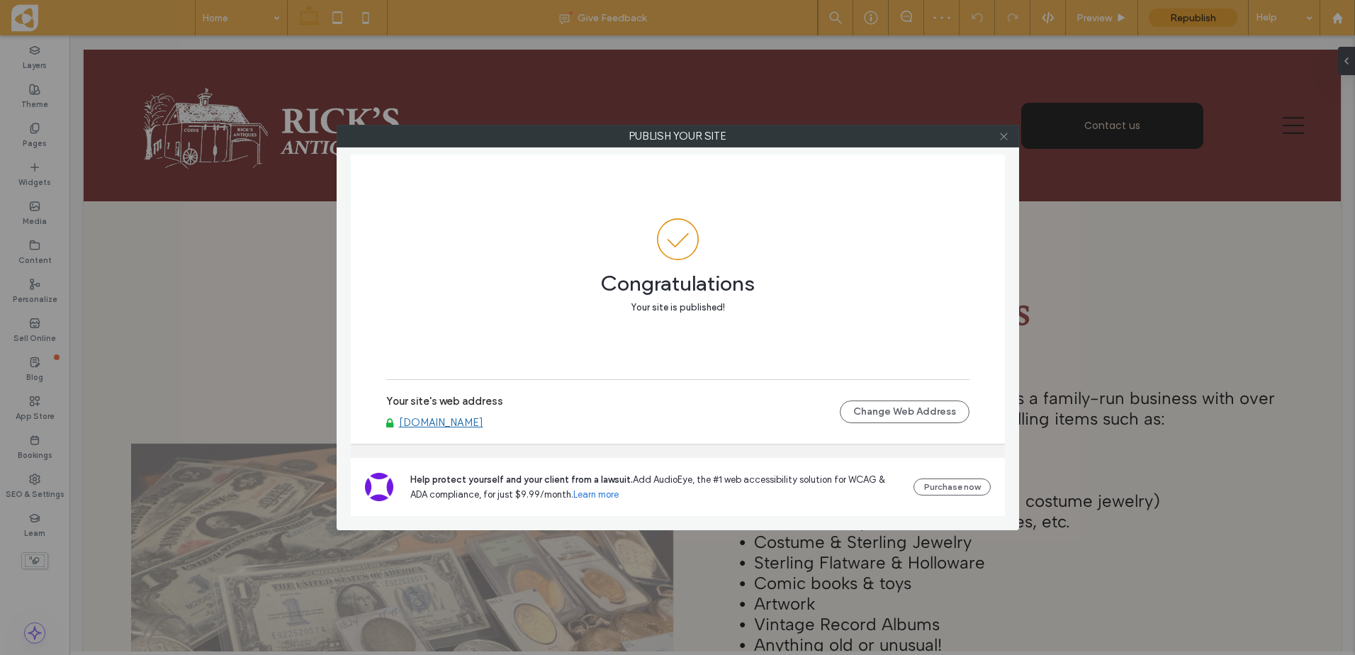
click at [1002, 136] on icon at bounding box center [1004, 136] width 11 height 11
